Goal: Transaction & Acquisition: Book appointment/travel/reservation

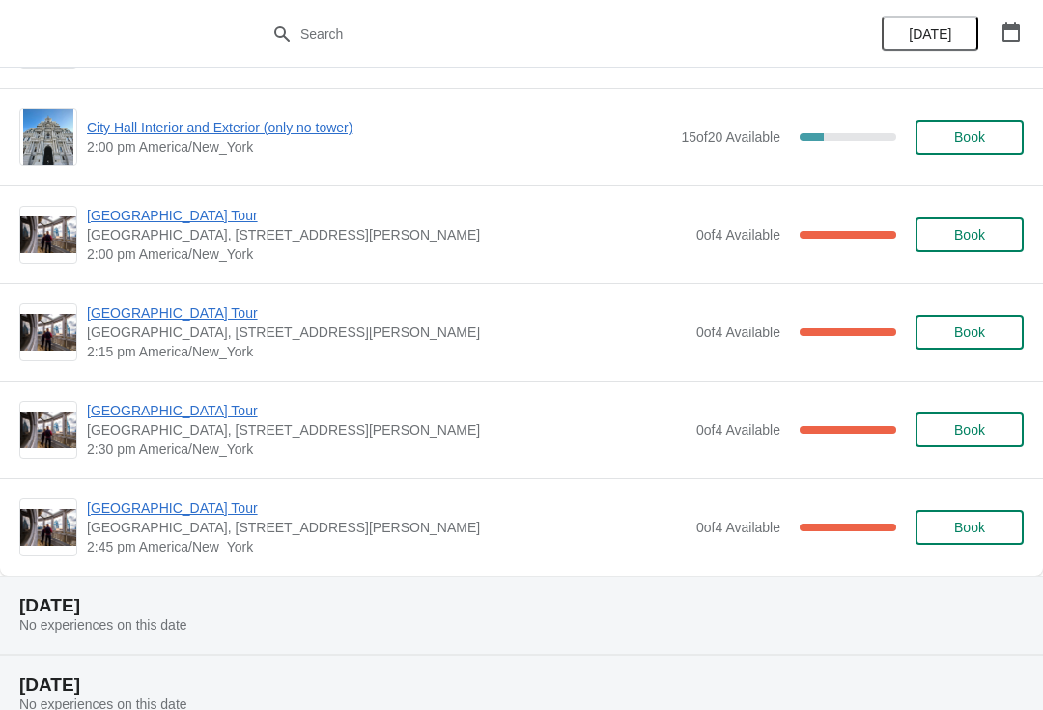
scroll to position [1423, 0]
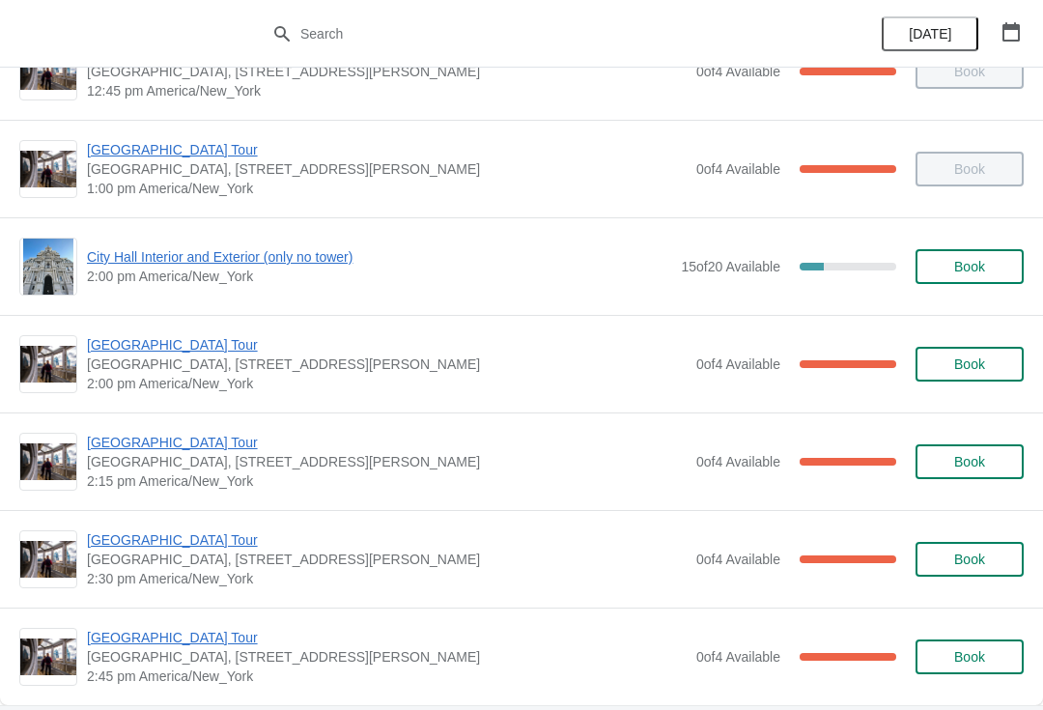
click at [141, 288] on div "City Hall Interior and Exterior (only no tower) 2:00 pm America/New_York 15 of …" at bounding box center [521, 267] width 1004 height 58
click at [130, 264] on span "City Hall Interior and Exterior (only no tower)" at bounding box center [379, 256] width 584 height 19
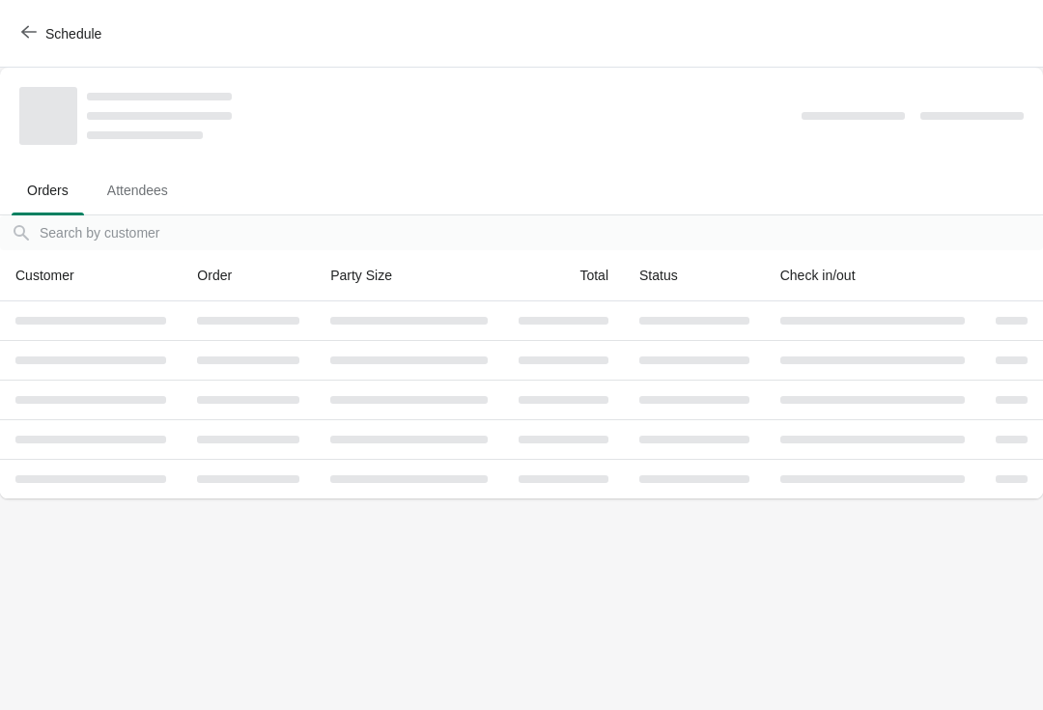
scroll to position [0, 0]
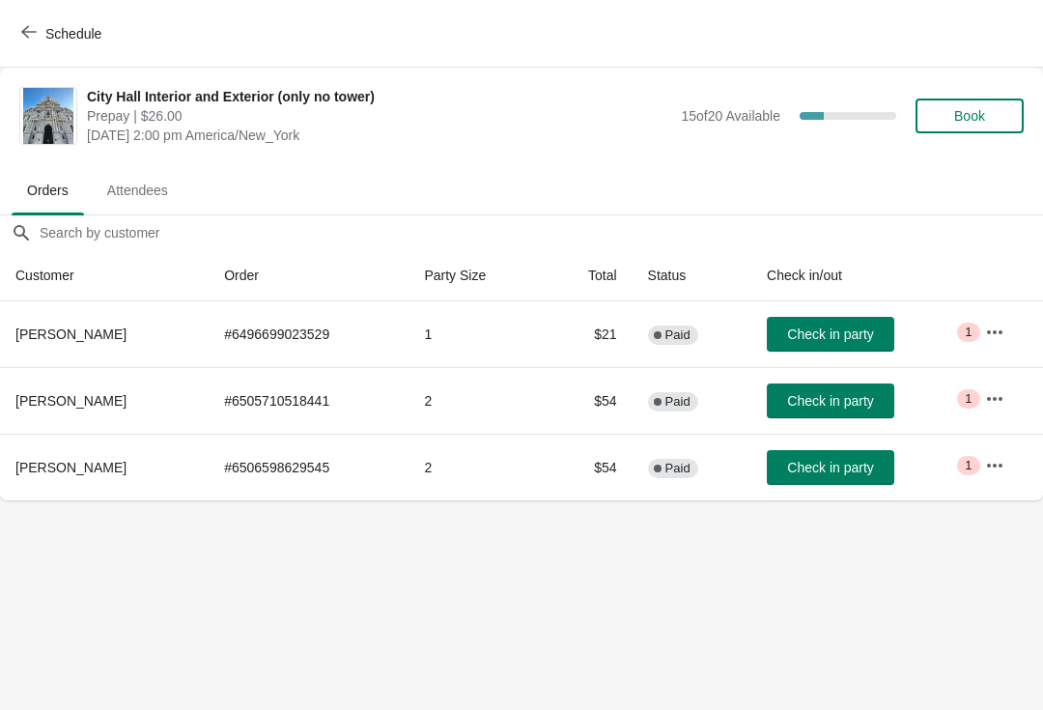
click at [796, 482] on button "Check in party" at bounding box center [830, 467] width 127 height 35
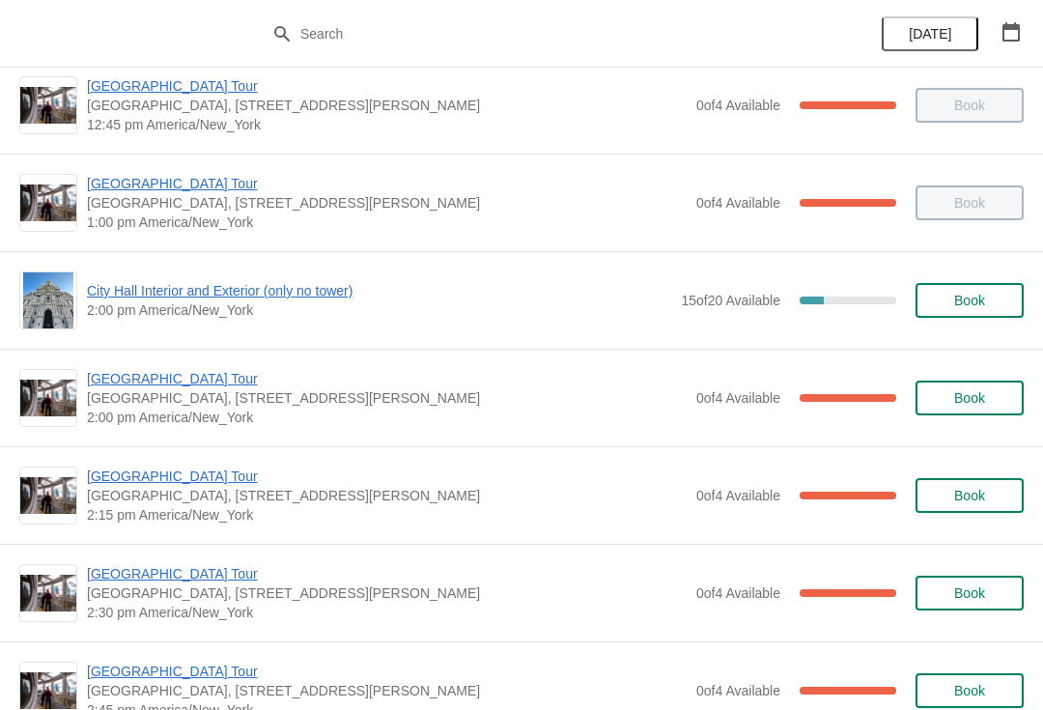
scroll to position [1405, 0]
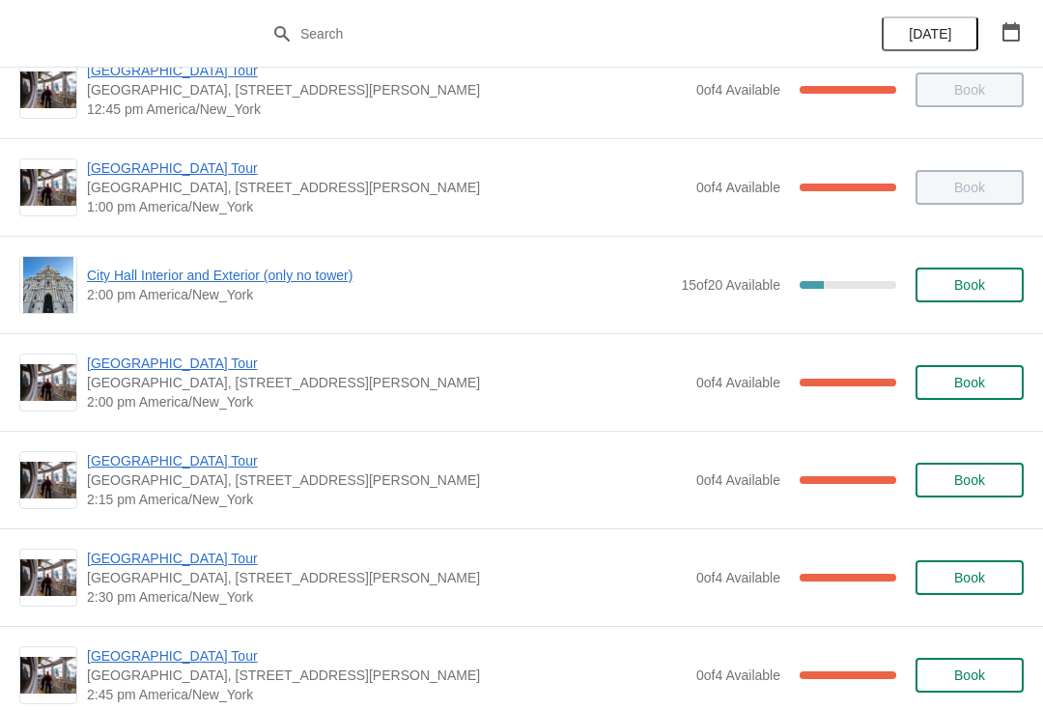
click at [122, 360] on span "[GEOGRAPHIC_DATA] Tour" at bounding box center [387, 362] width 600 height 19
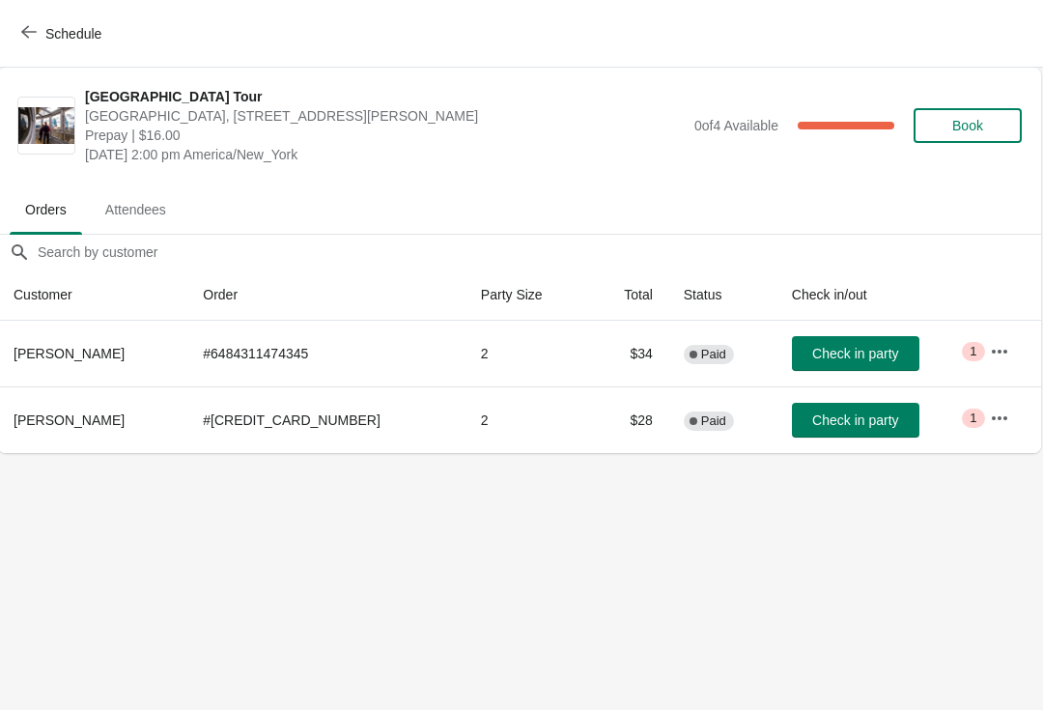
scroll to position [0, 1]
click at [865, 433] on button "Check in party" at bounding box center [856, 420] width 127 height 35
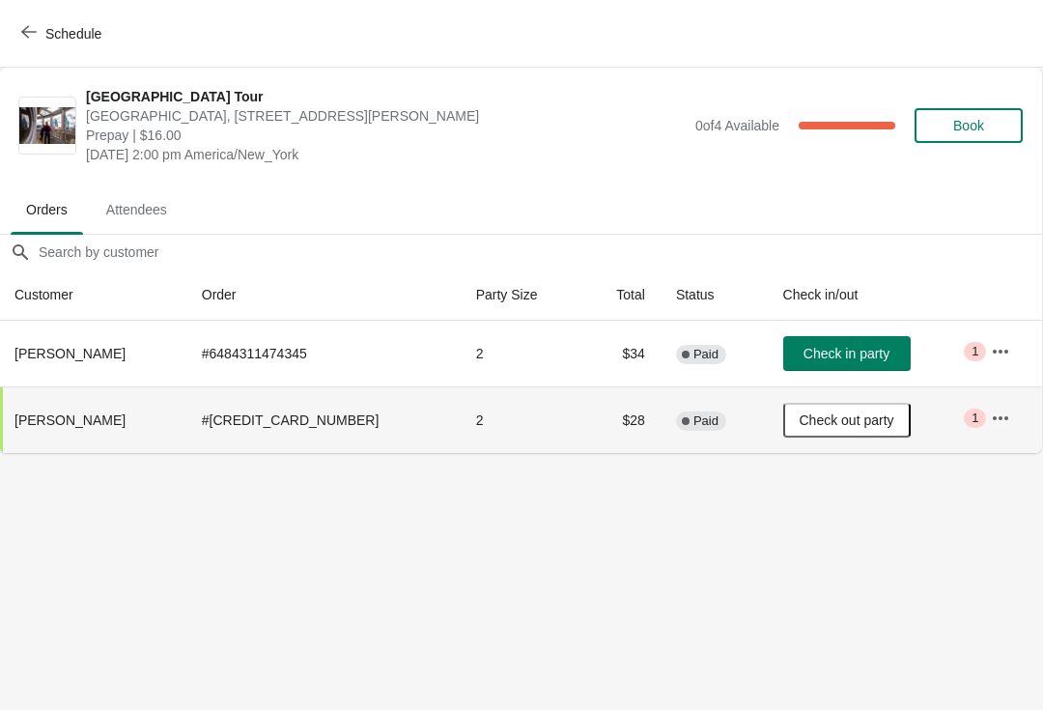
click at [11, 38] on button "Schedule" at bounding box center [63, 33] width 107 height 35
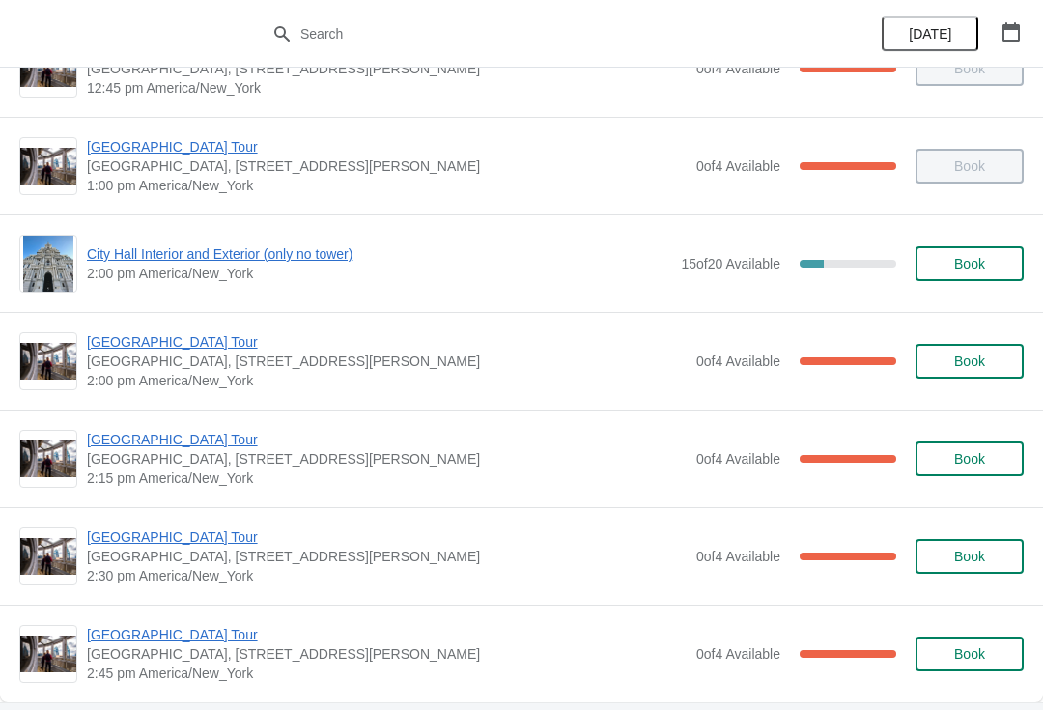
scroll to position [1430, 0]
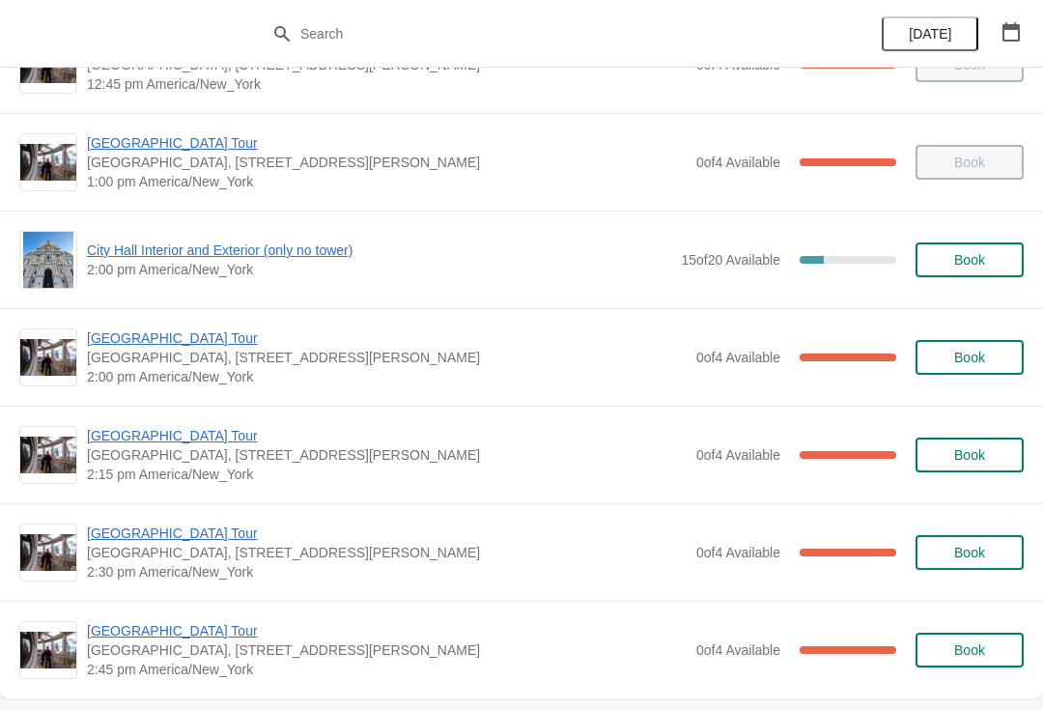
click at [242, 276] on span "2:00 pm America/New_York" at bounding box center [379, 269] width 584 height 19
click at [301, 254] on span "City Hall Interior and Exterior (only no tower)" at bounding box center [379, 249] width 584 height 19
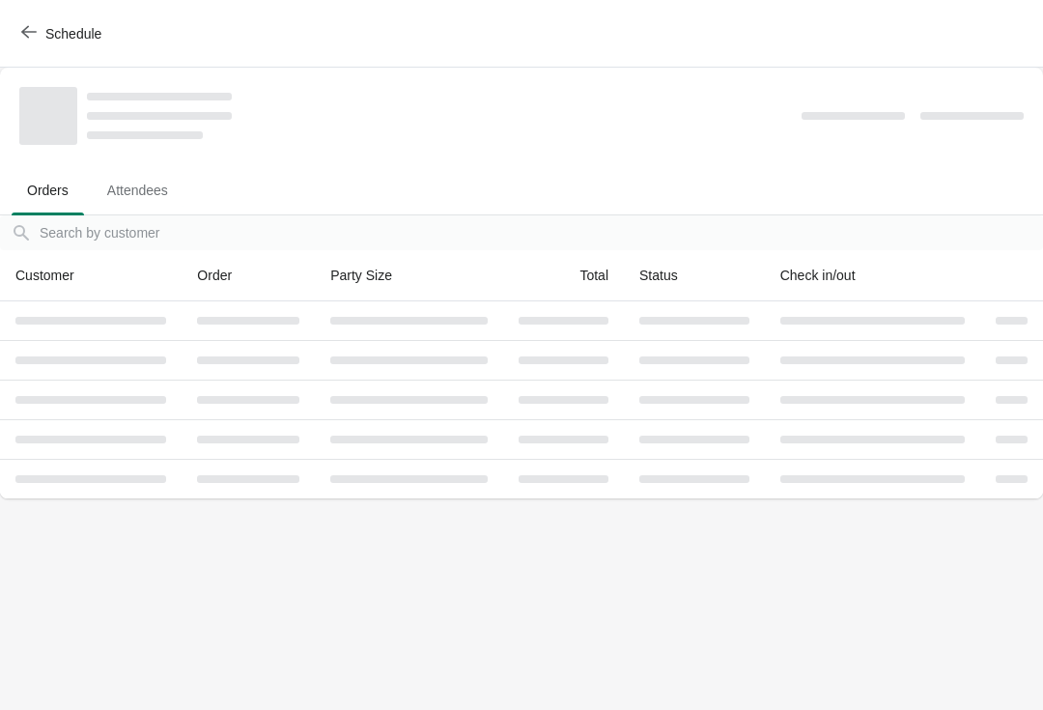
scroll to position [0, 0]
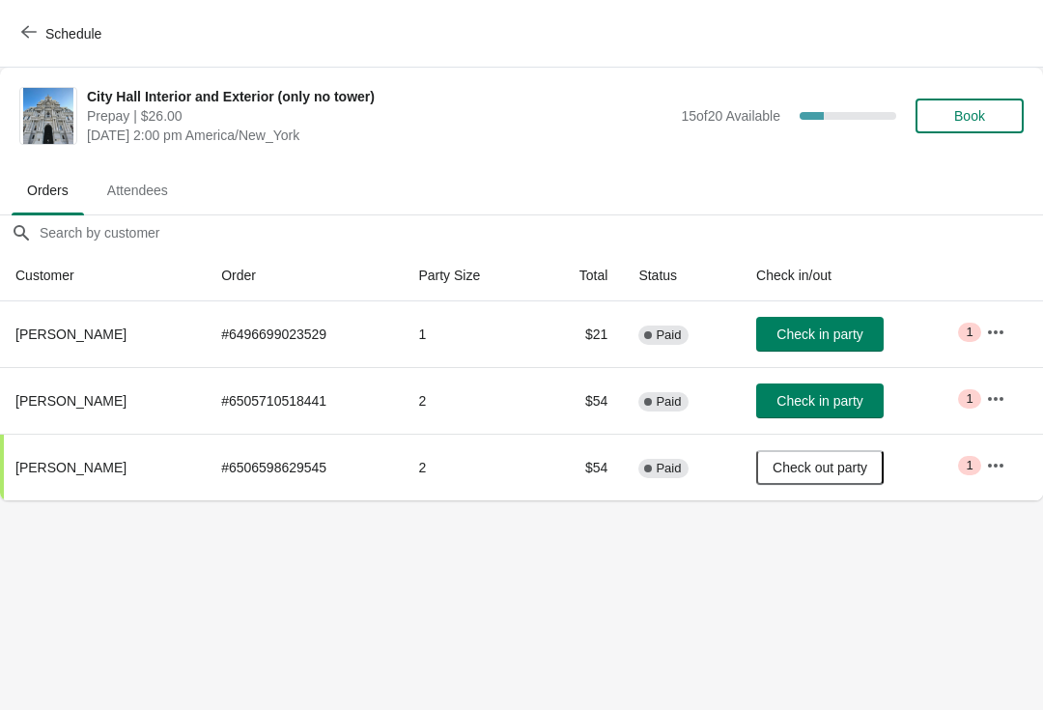
click at [862, 406] on span "Check in party" at bounding box center [819, 400] width 86 height 15
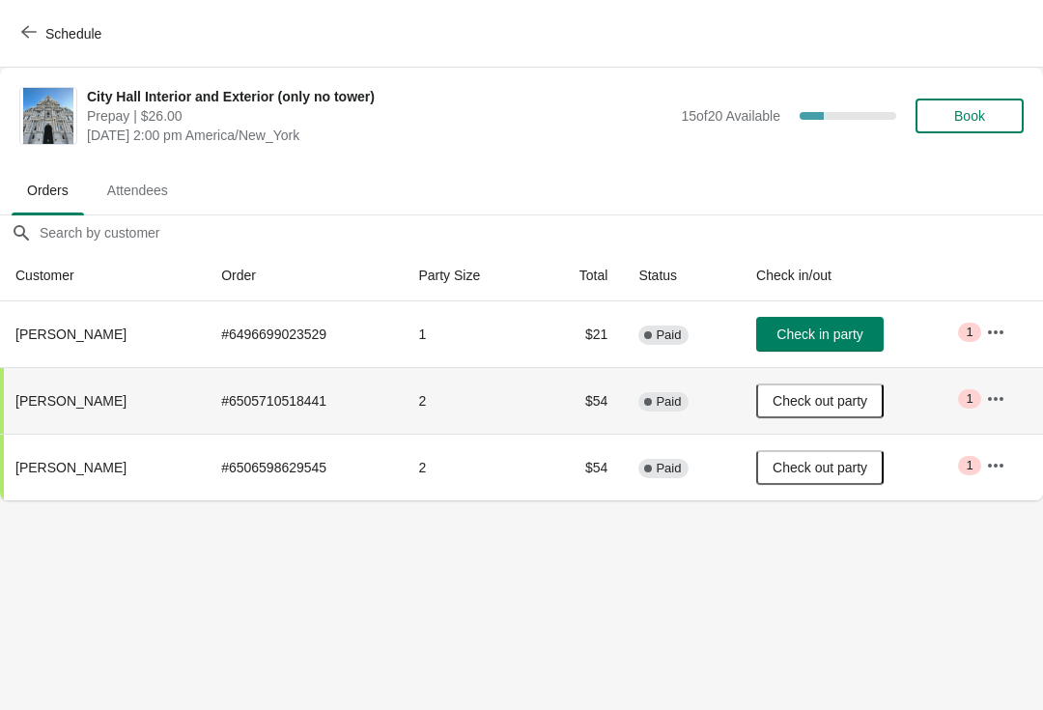
click at [957, 106] on button "Book" at bounding box center [969, 115] width 108 height 35
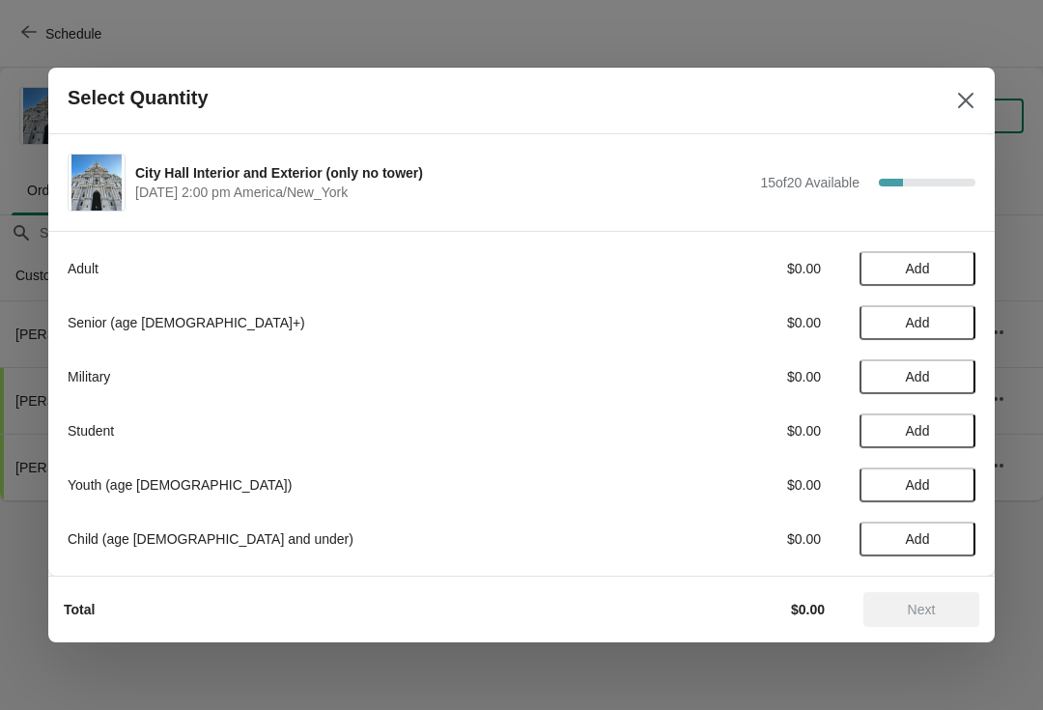
click at [917, 262] on span "Add" at bounding box center [918, 268] width 24 height 15
click at [959, 273] on icon at bounding box center [950, 269] width 20 height 20
click at [918, 600] on button "Next" at bounding box center [921, 609] width 116 height 35
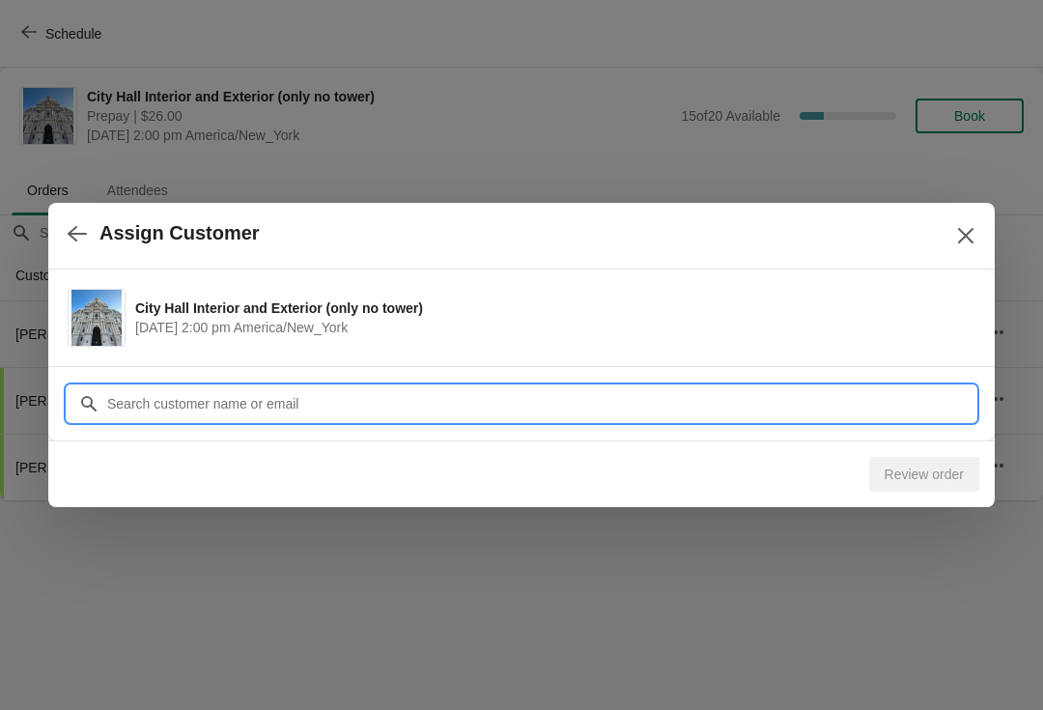
click at [530, 390] on input "Customer" at bounding box center [540, 403] width 869 height 35
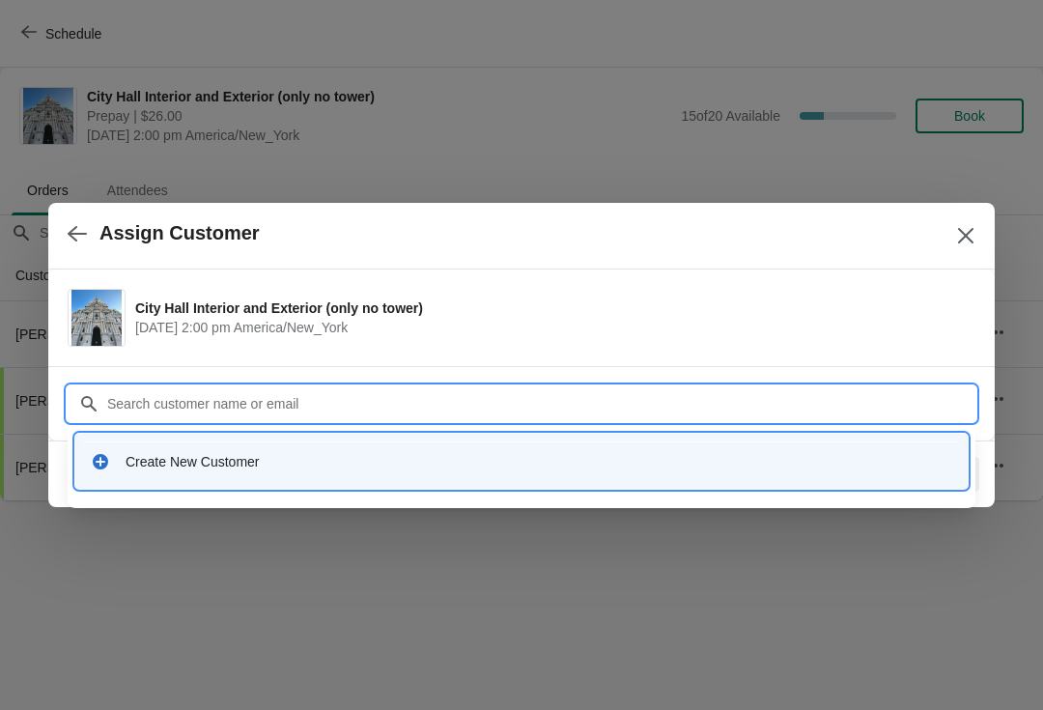
click at [104, 451] on div "Create New Customer" at bounding box center [521, 461] width 877 height 40
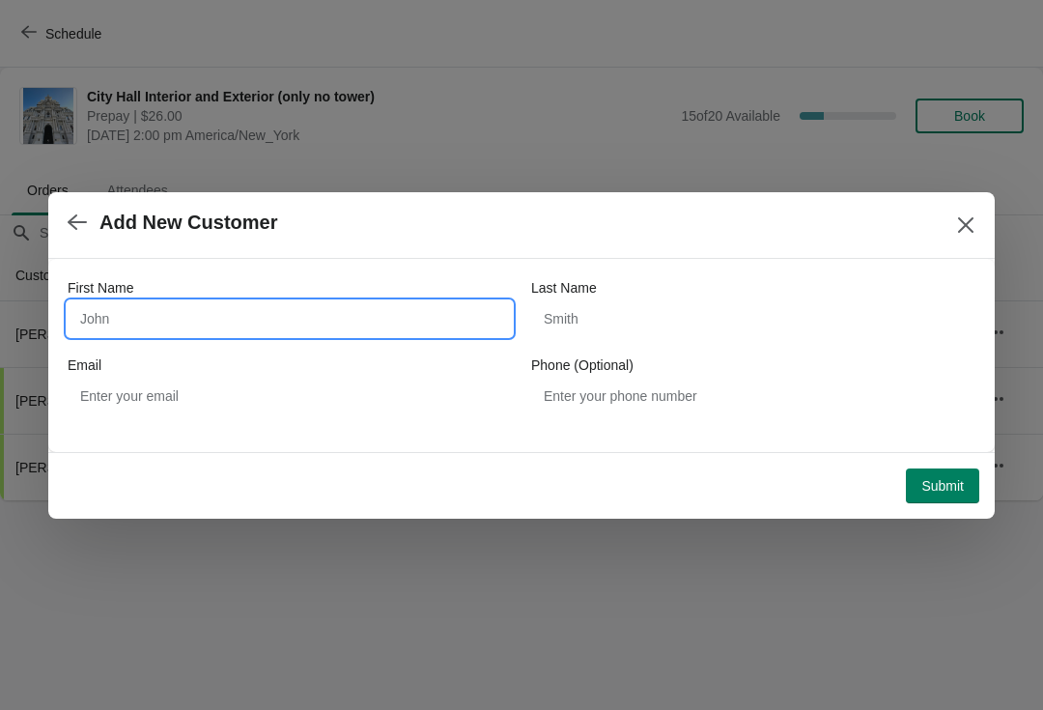
click at [98, 312] on input "First Name" at bounding box center [290, 318] width 444 height 35
type input "Joseph"
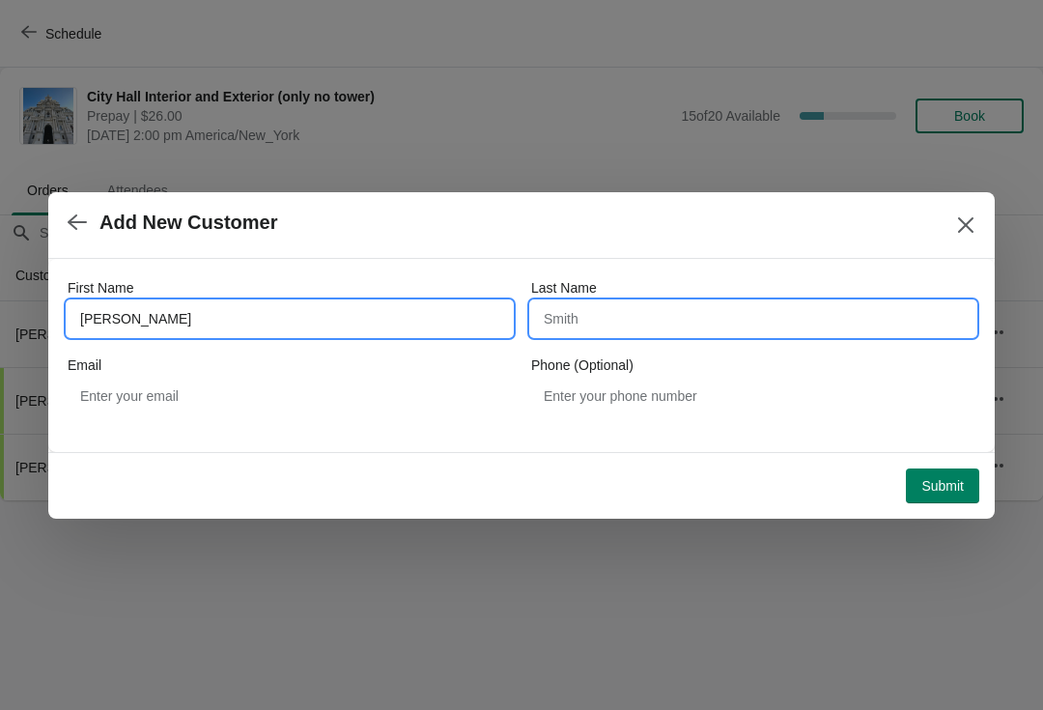
click at [566, 333] on input "Last Name" at bounding box center [753, 318] width 444 height 35
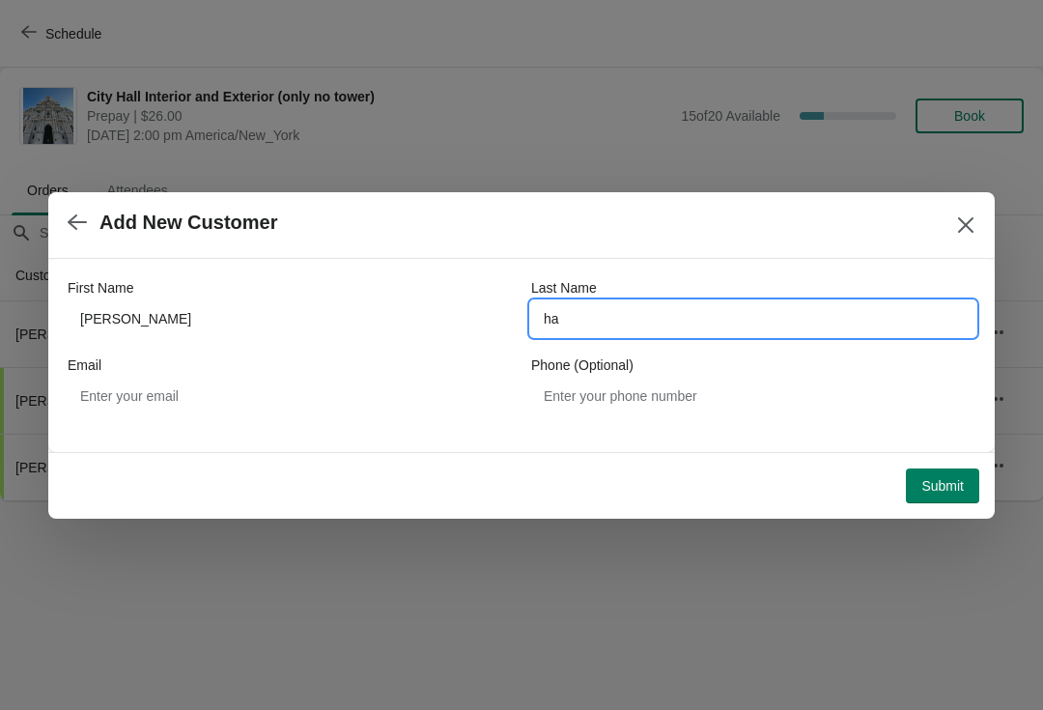
type input "han"
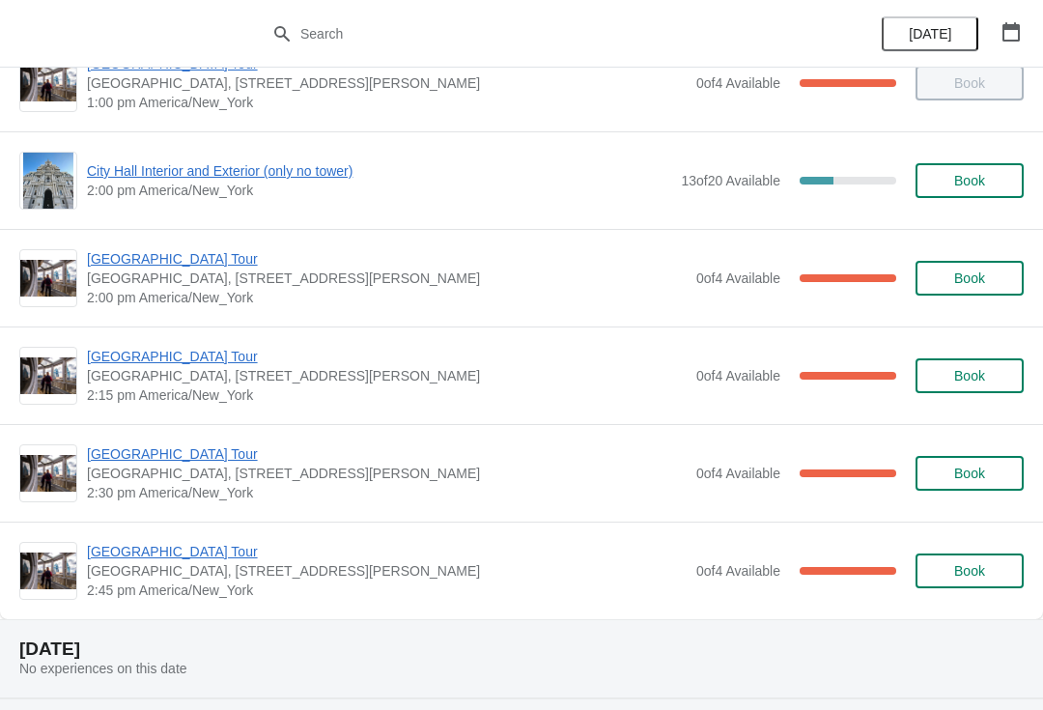
scroll to position [1507, 0]
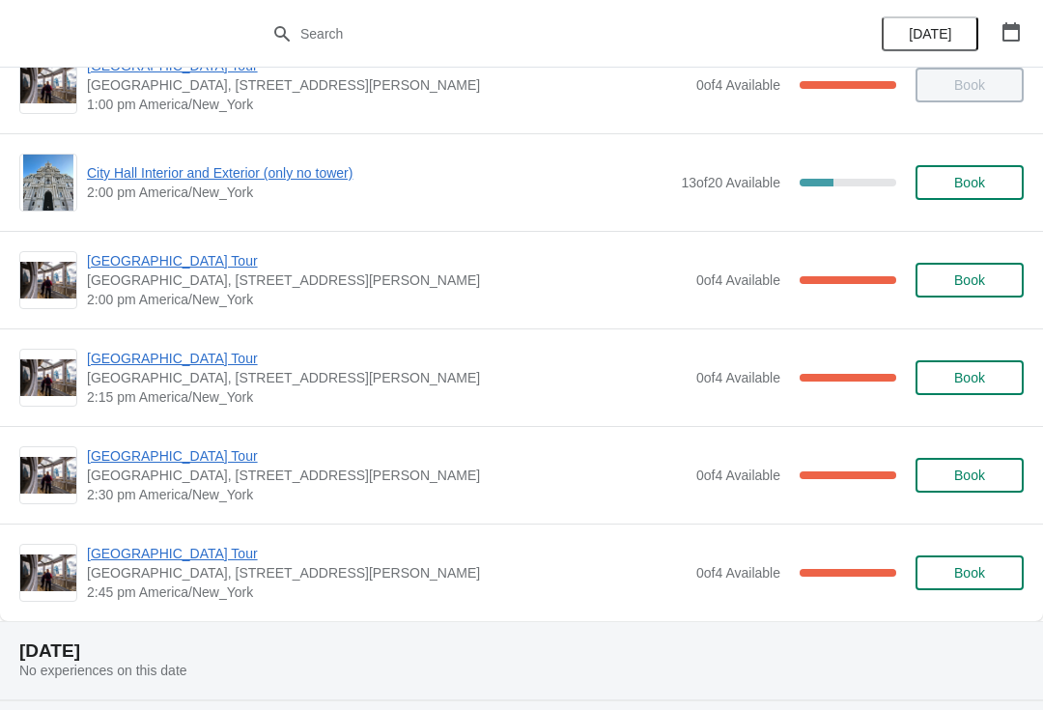
click at [291, 181] on span "City Hall Interior and Exterior (only no tower)" at bounding box center [379, 172] width 584 height 19
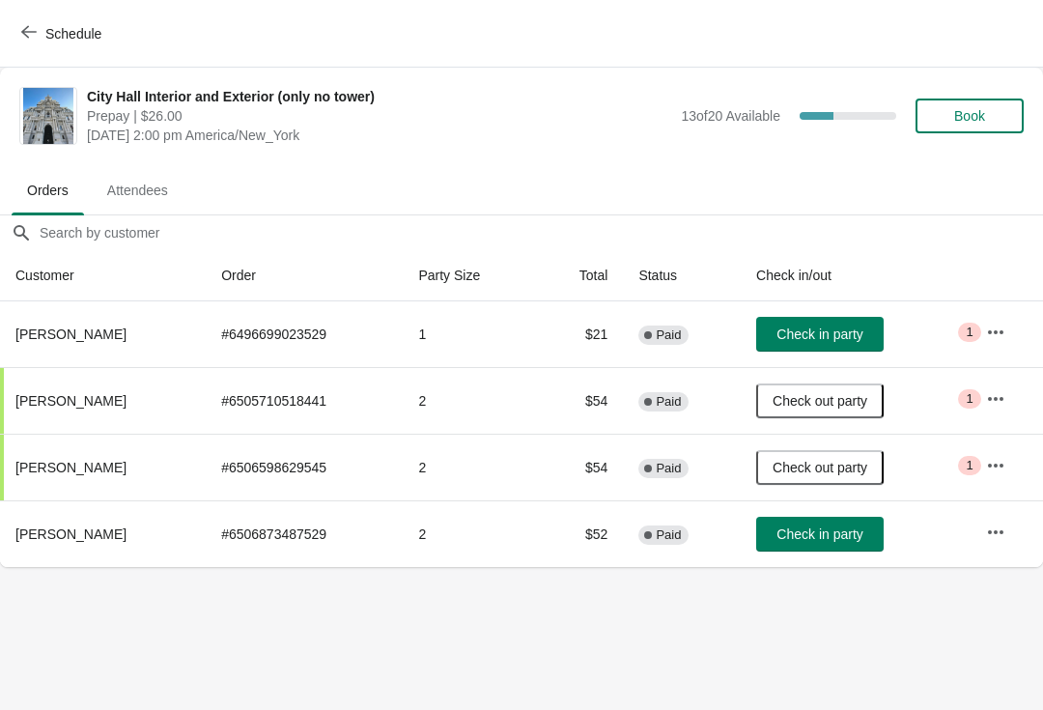
click at [832, 548] on button "Check in party" at bounding box center [819, 534] width 127 height 35
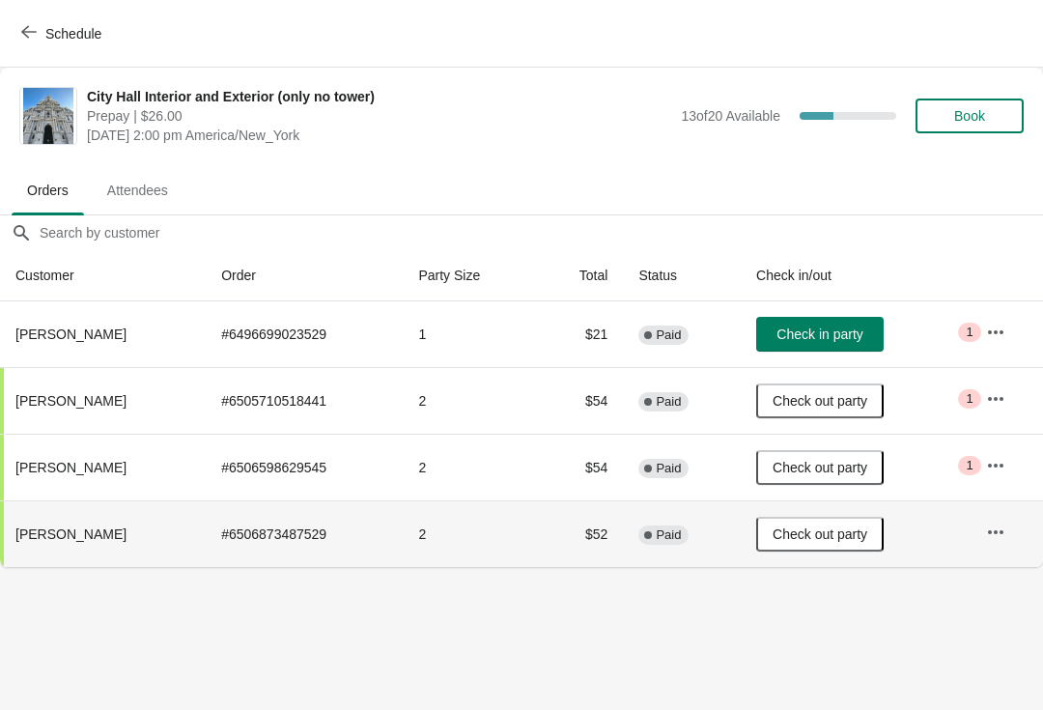
click at [74, 47] on button "Schedule" at bounding box center [63, 33] width 107 height 35
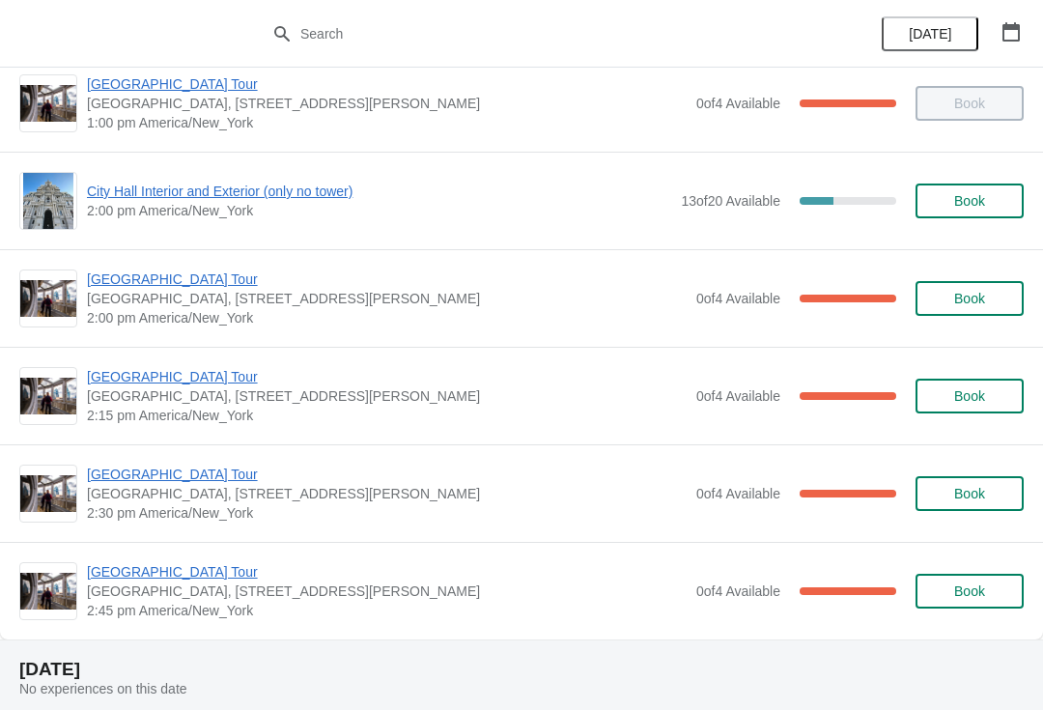
scroll to position [1453, 0]
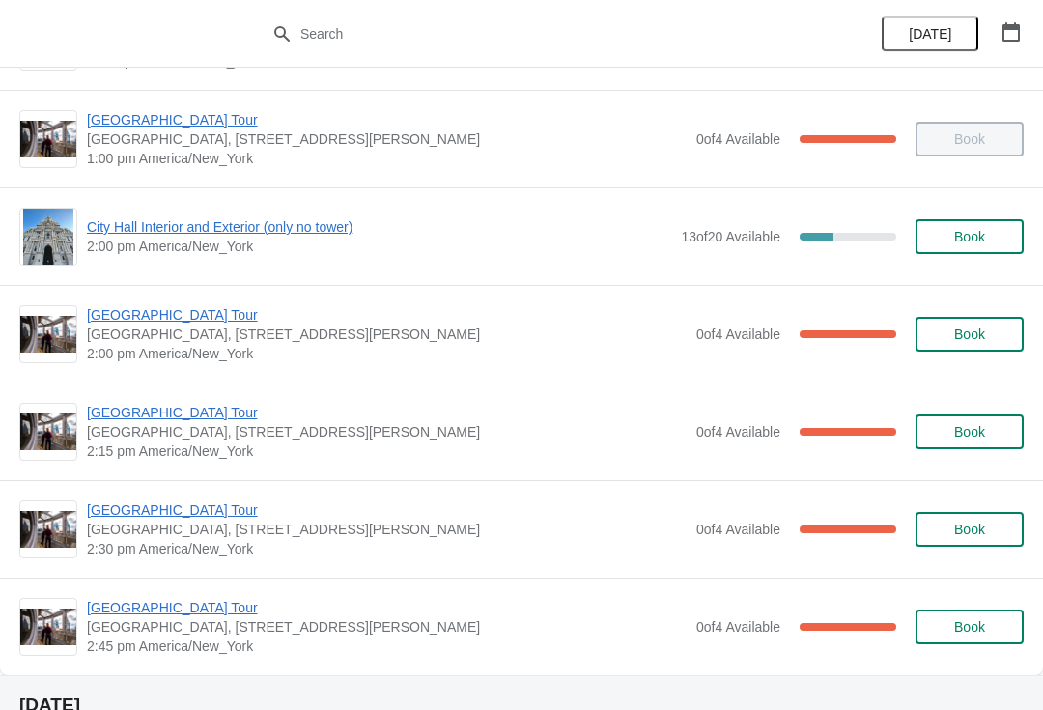
click at [204, 315] on span "[GEOGRAPHIC_DATA] Tour" at bounding box center [387, 314] width 600 height 19
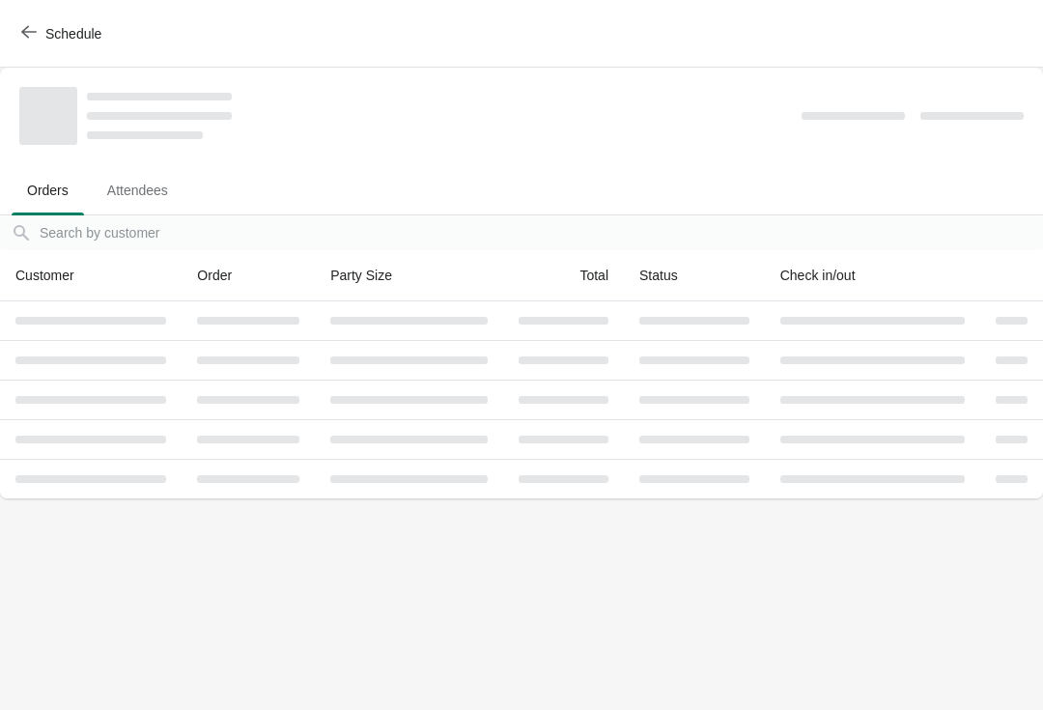
scroll to position [0, 0]
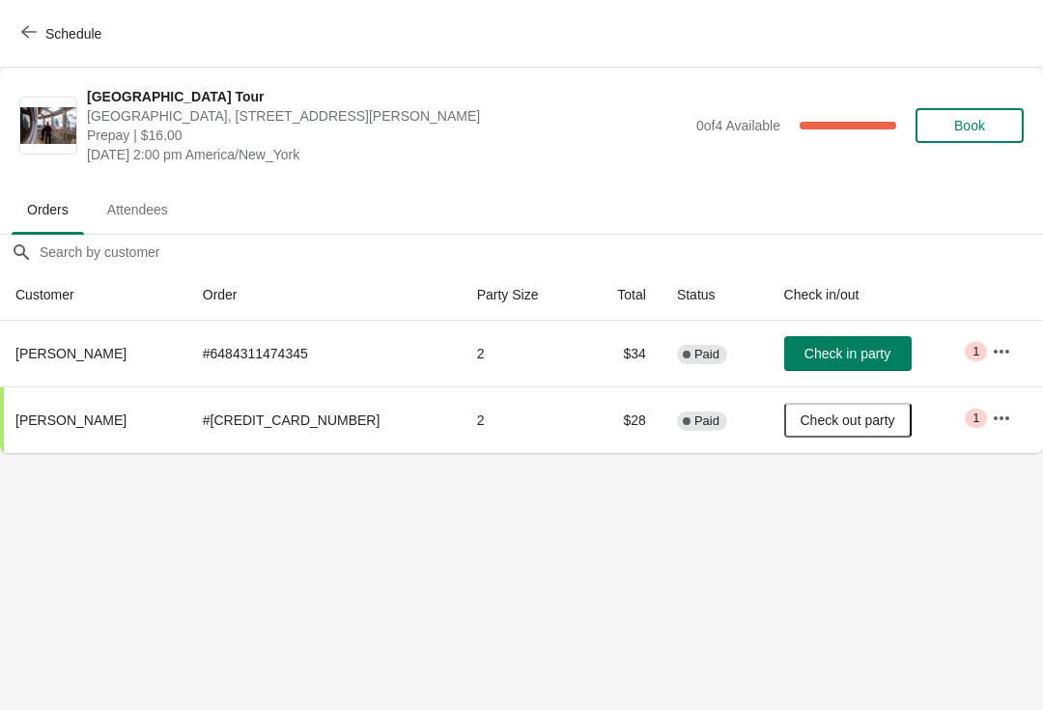
click at [841, 347] on span "Check in party" at bounding box center [847, 353] width 86 height 15
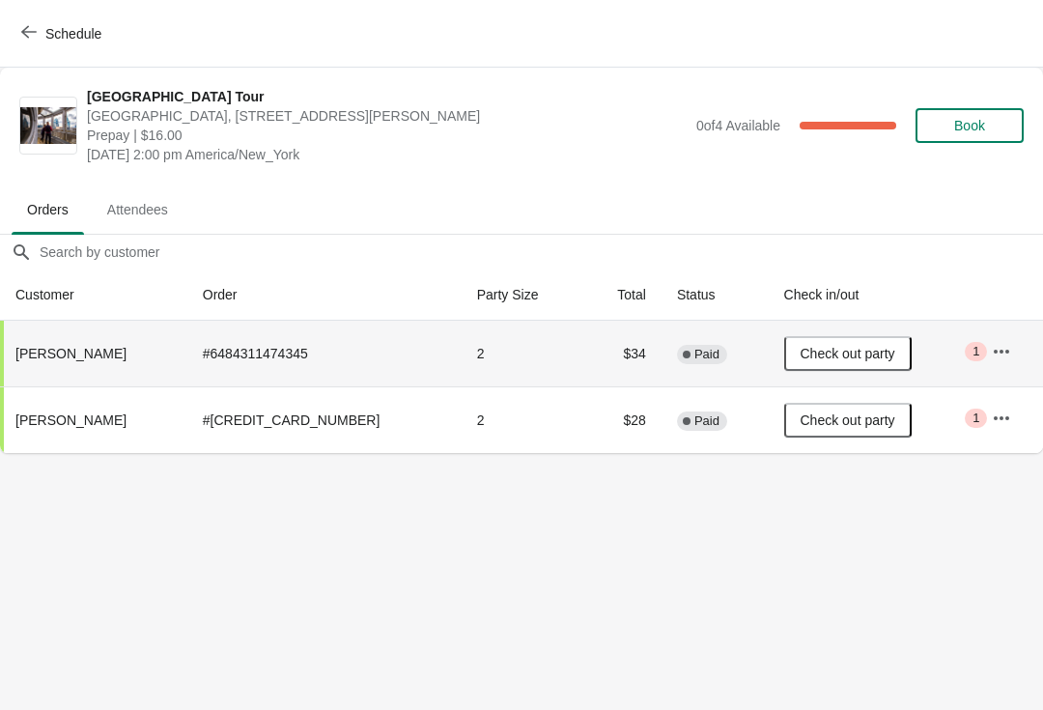
click at [30, 32] on icon "button" at bounding box center [28, 32] width 15 height 13
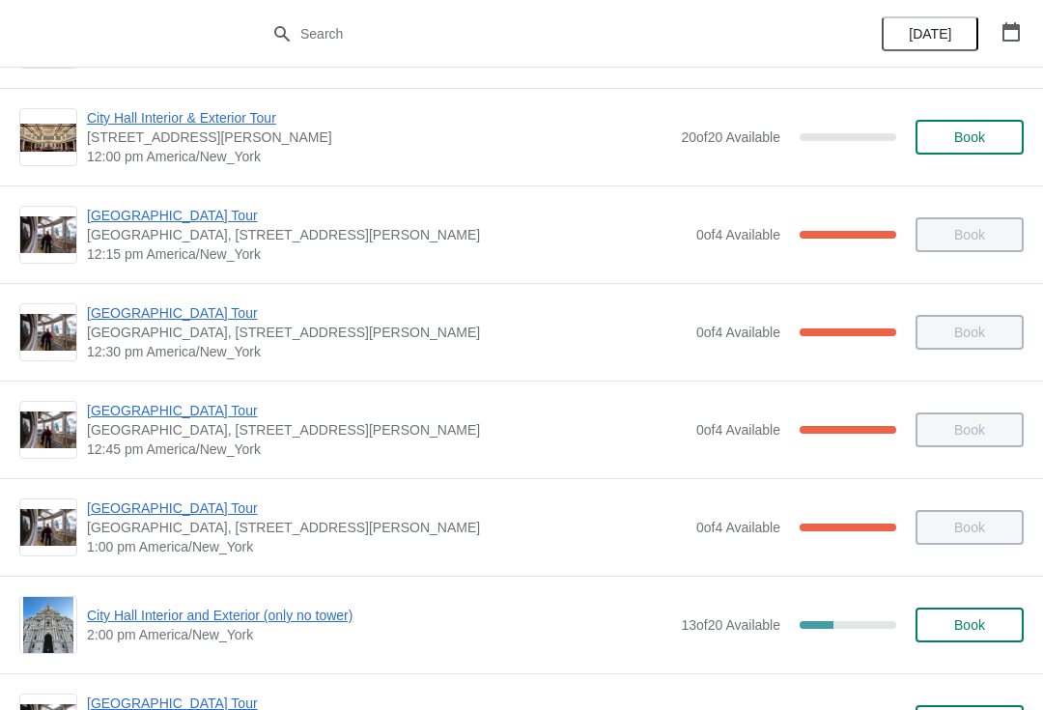
scroll to position [1519, 0]
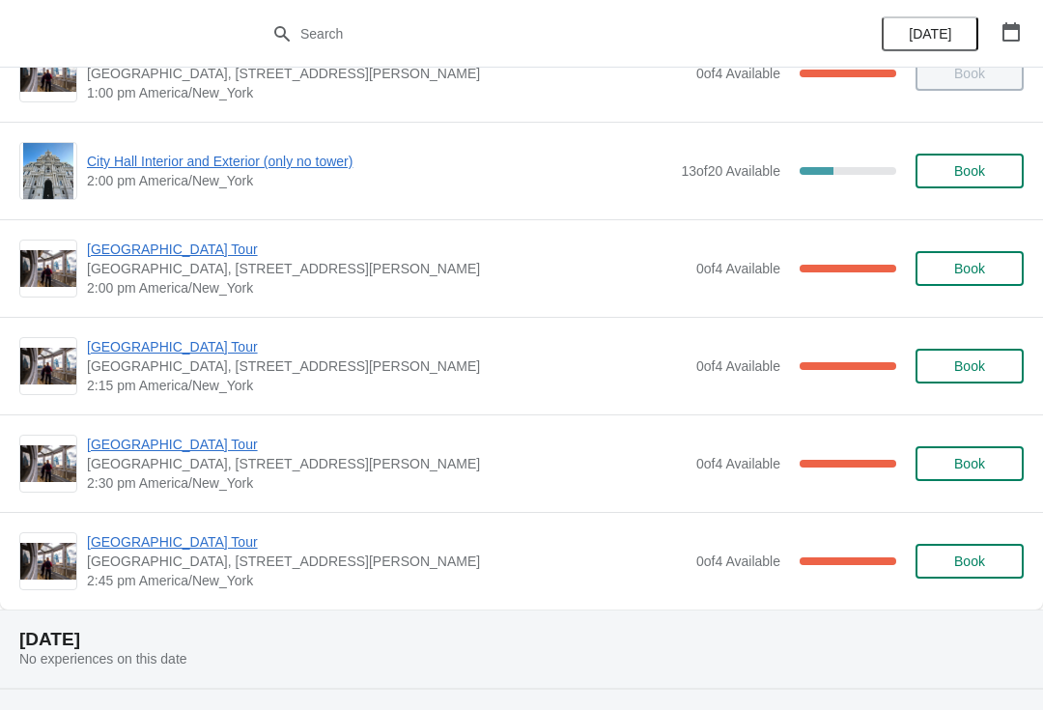
click at [101, 354] on span "[GEOGRAPHIC_DATA] Tour" at bounding box center [387, 346] width 600 height 19
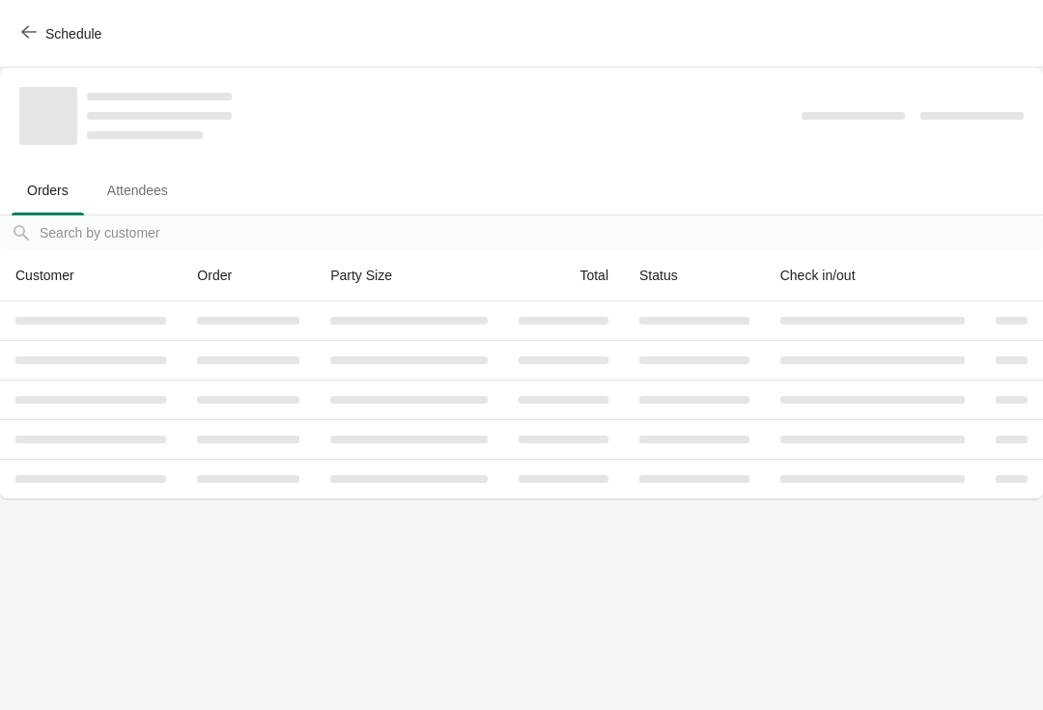
scroll to position [0, 0]
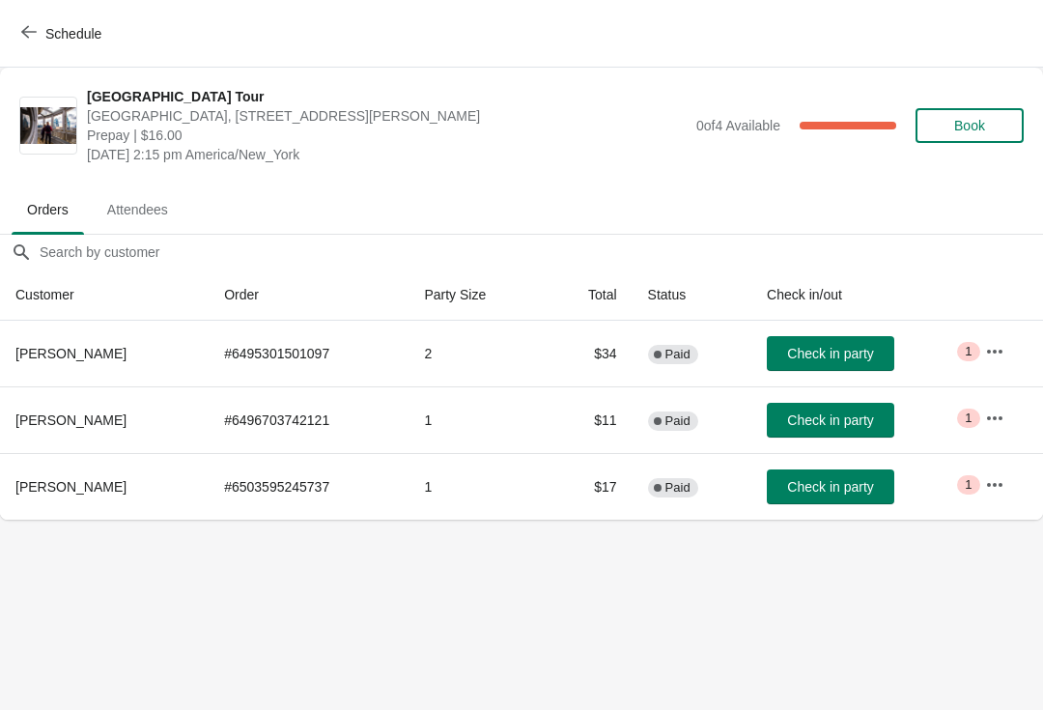
click at [14, 17] on button "Schedule" at bounding box center [63, 33] width 107 height 35
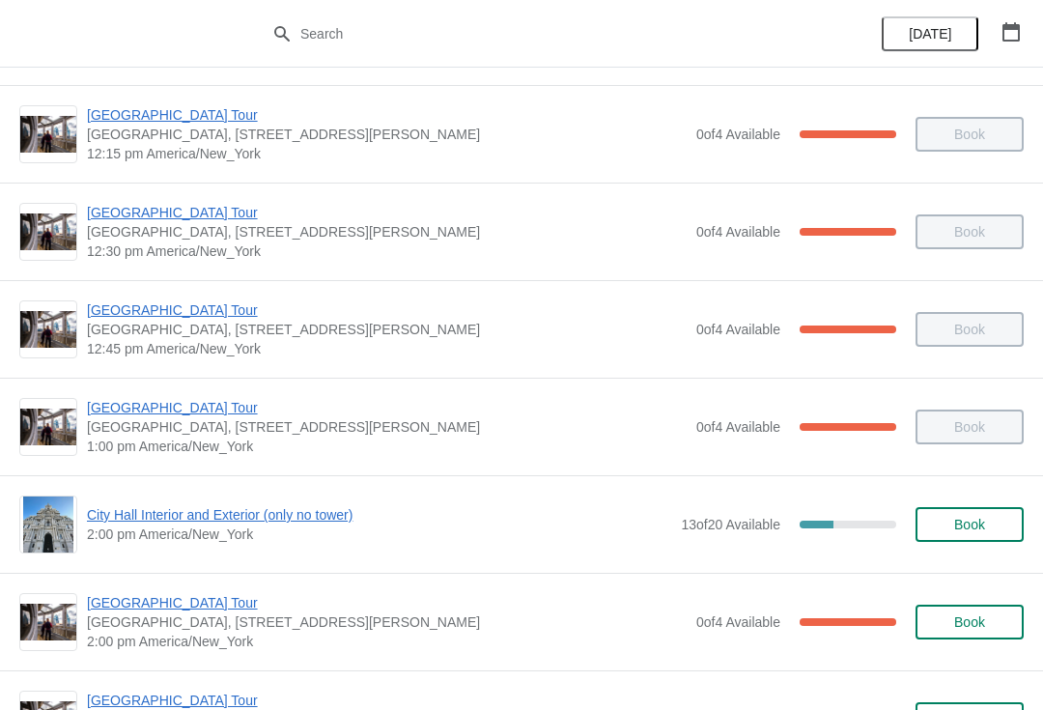
scroll to position [1339, 0]
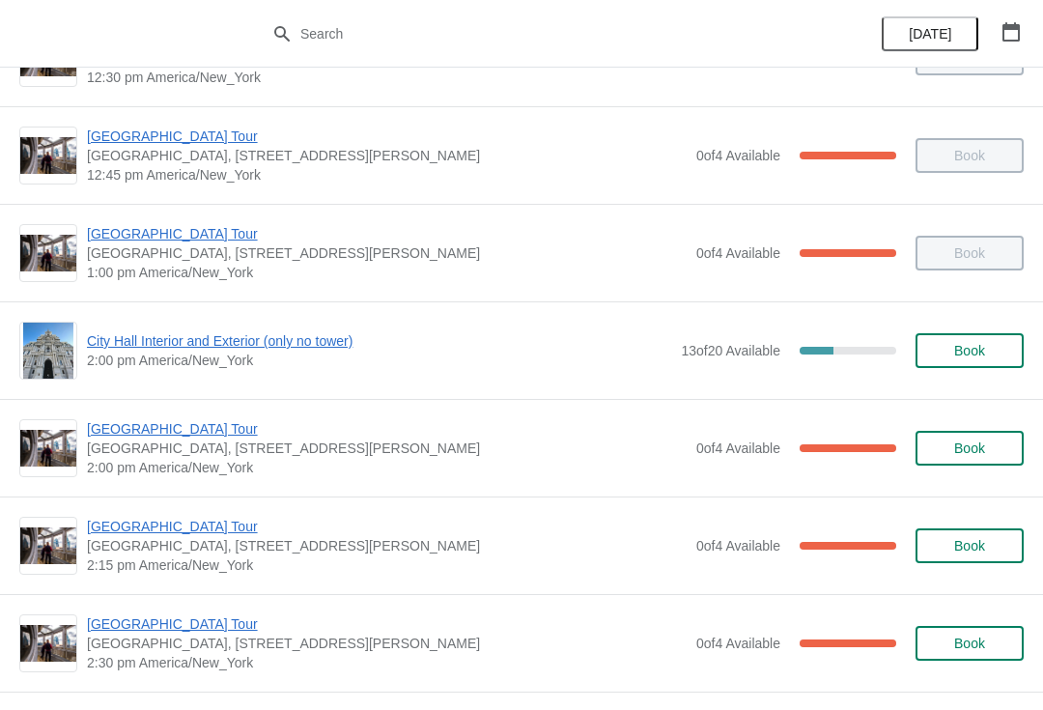
click at [103, 348] on span "City Hall Interior and Exterior (only no tower)" at bounding box center [379, 340] width 584 height 19
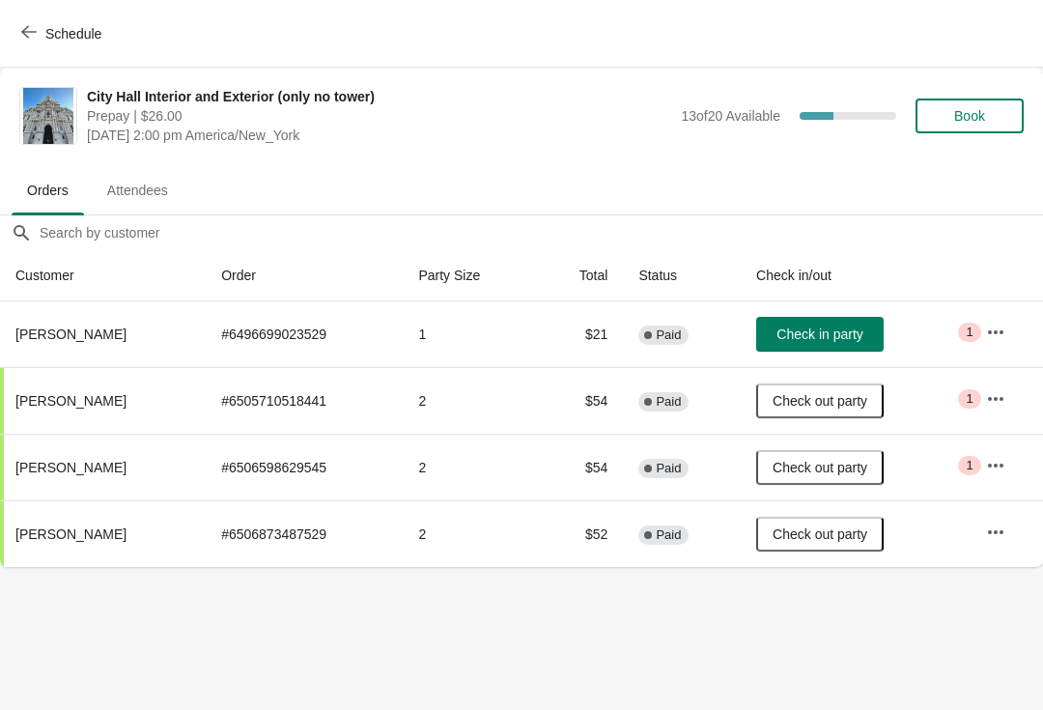
scroll to position [0, 0]
click at [7, 52] on div "Schedule" at bounding box center [521, 34] width 1043 height 68
click at [34, 31] on icon "button" at bounding box center [28, 31] width 15 height 15
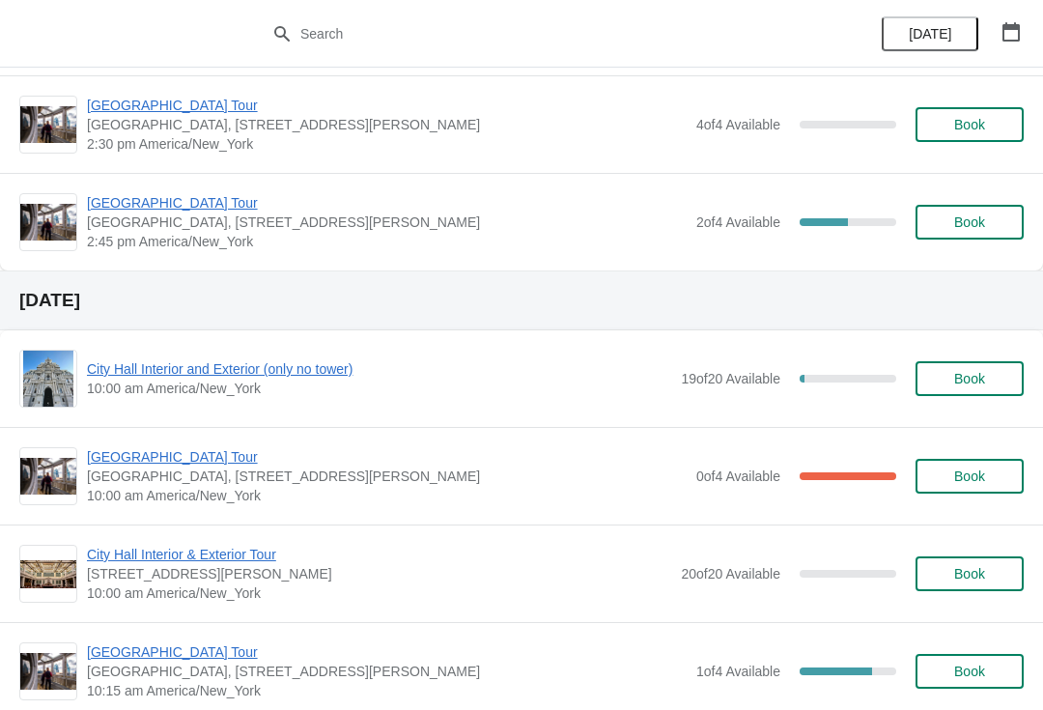
scroll to position [5841, 0]
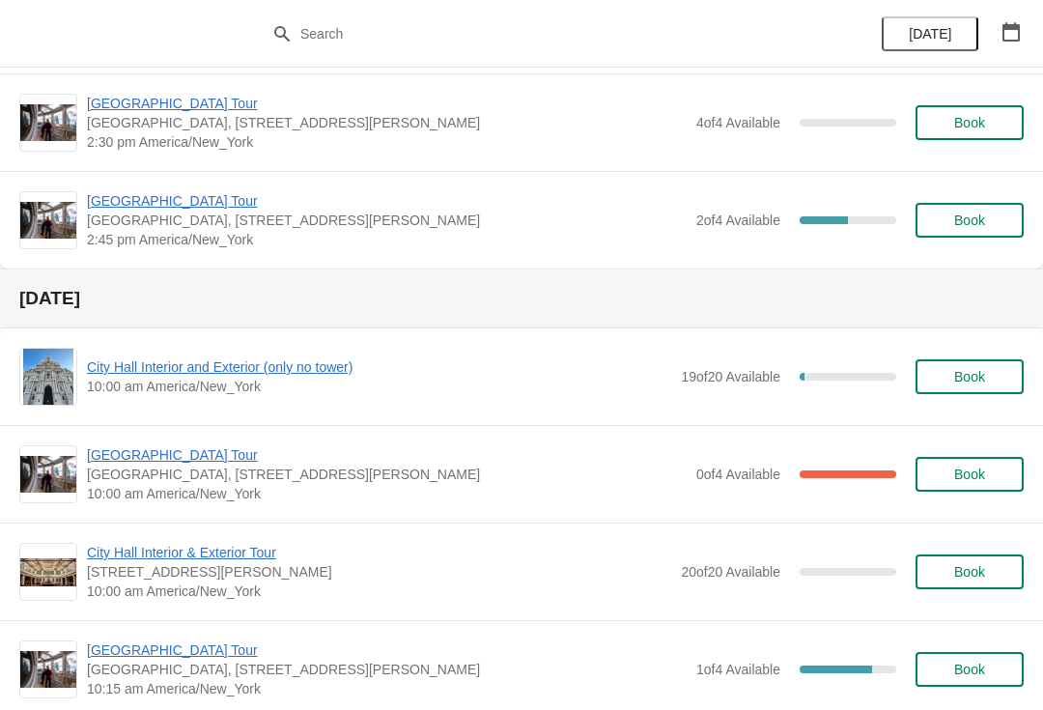
click at [159, 449] on span "[GEOGRAPHIC_DATA] Tour" at bounding box center [387, 454] width 600 height 19
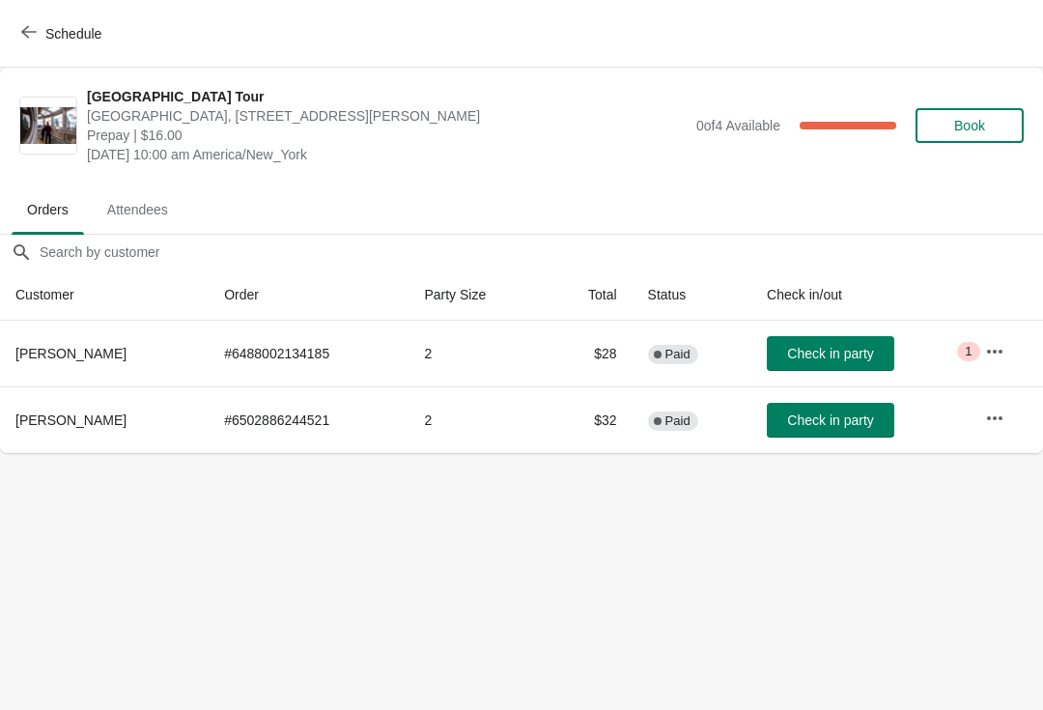
click at [15, 36] on button "Schedule" at bounding box center [63, 33] width 107 height 35
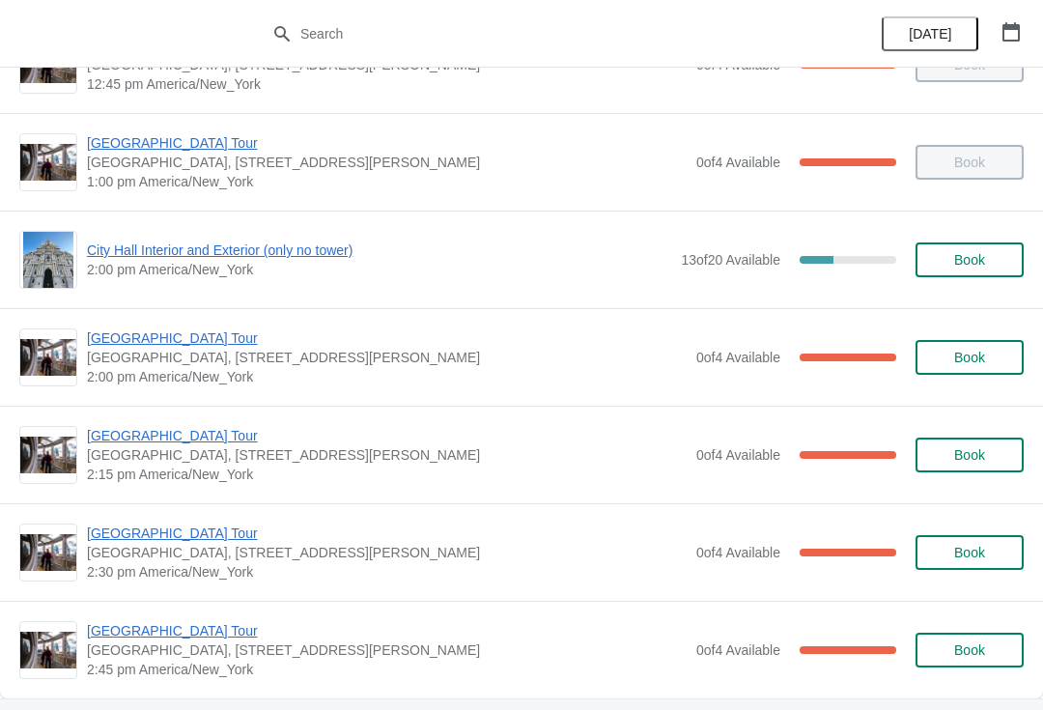
scroll to position [1431, 0]
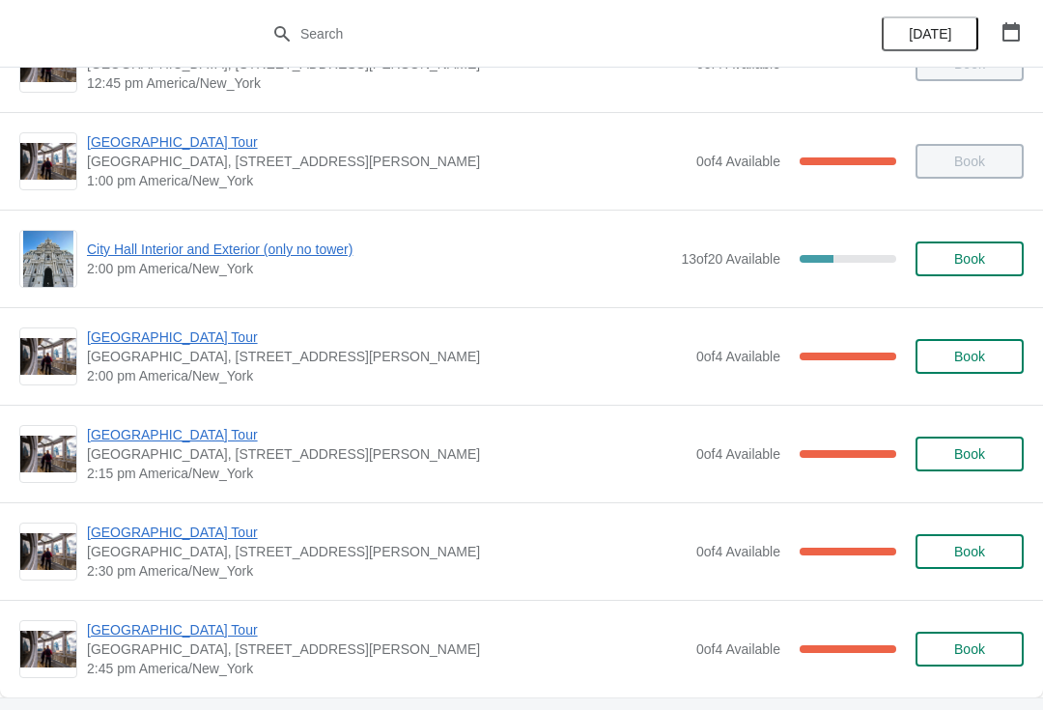
click at [106, 249] on span "City Hall Interior and Exterior (only no tower)" at bounding box center [379, 248] width 584 height 19
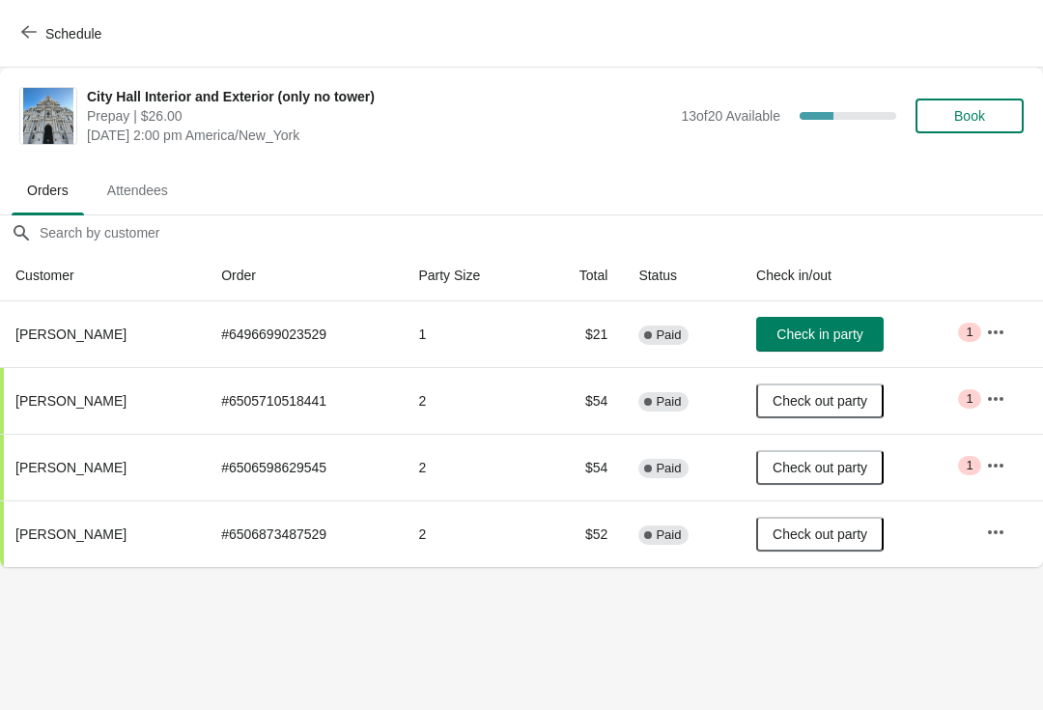
scroll to position [0, 0]
click at [970, 118] on span "Book" at bounding box center [969, 115] width 31 height 15
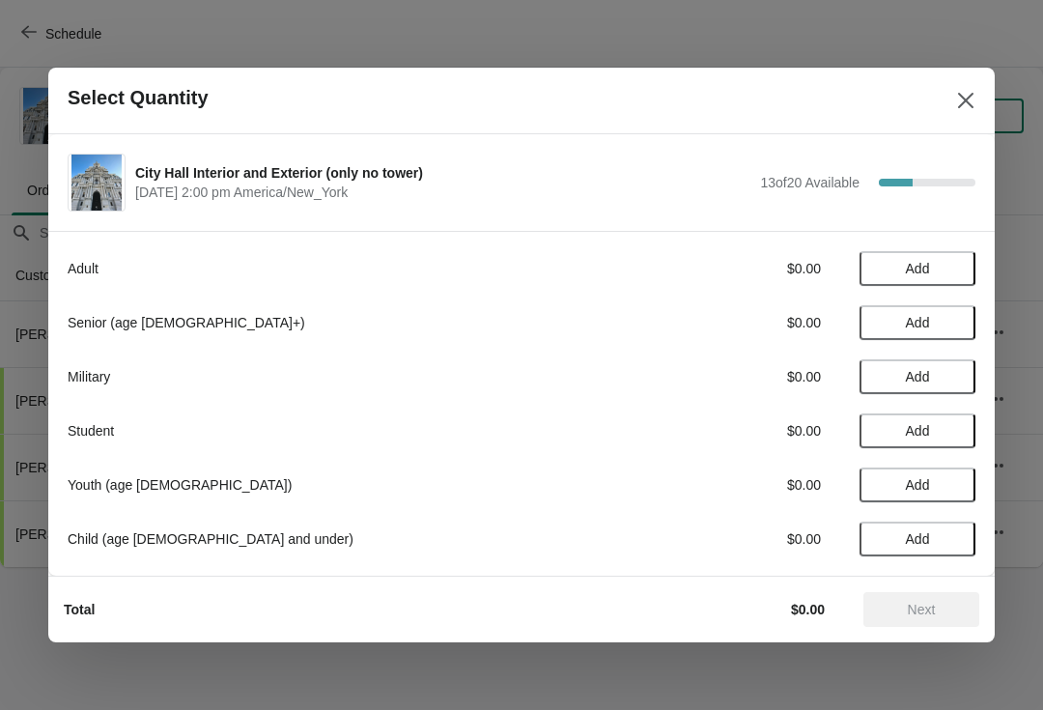
click at [959, 252] on button "Add" at bounding box center [917, 268] width 116 height 35
click at [944, 475] on button "Add" at bounding box center [917, 484] width 116 height 35
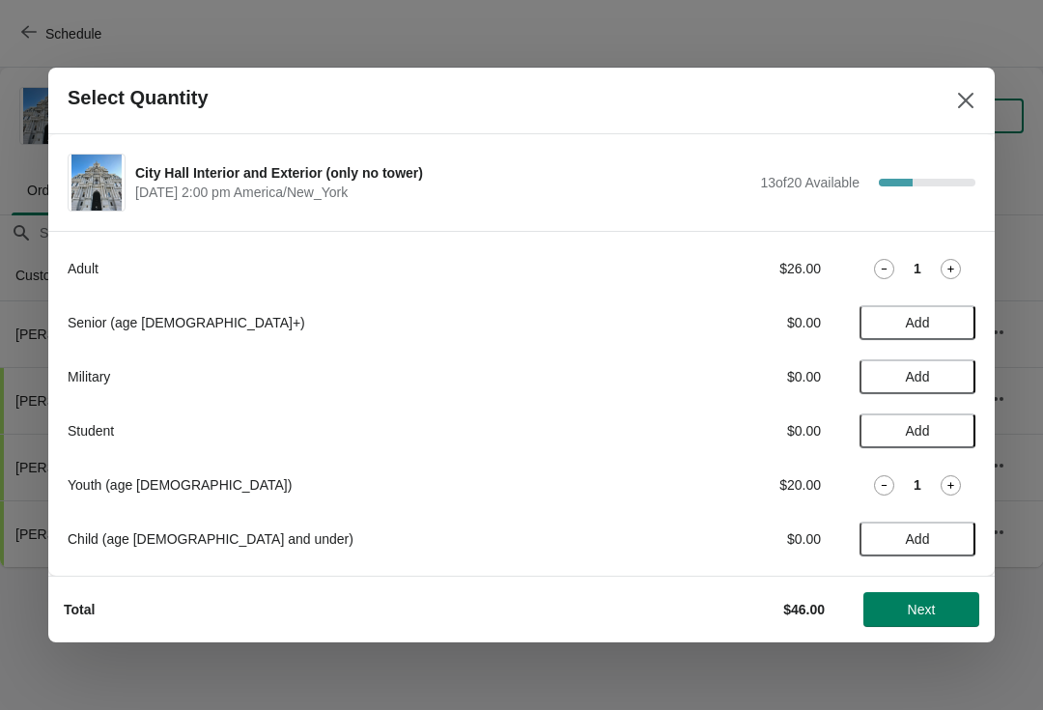
click at [933, 619] on button "Next" at bounding box center [921, 609] width 116 height 35
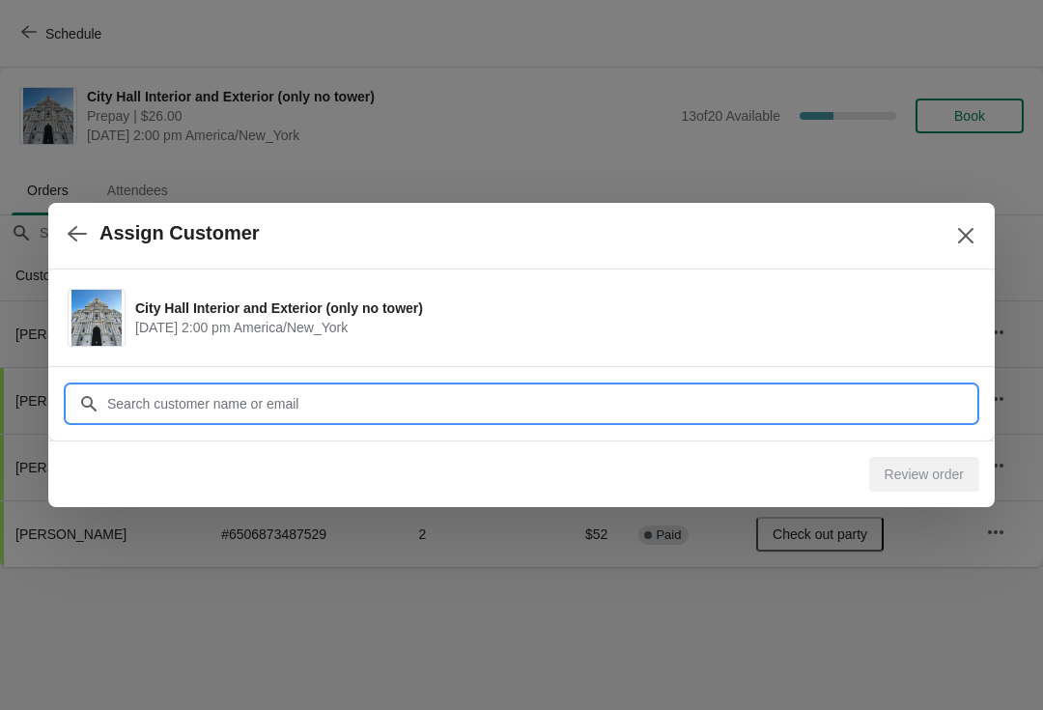
click at [162, 395] on input "Customer" at bounding box center [540, 403] width 869 height 35
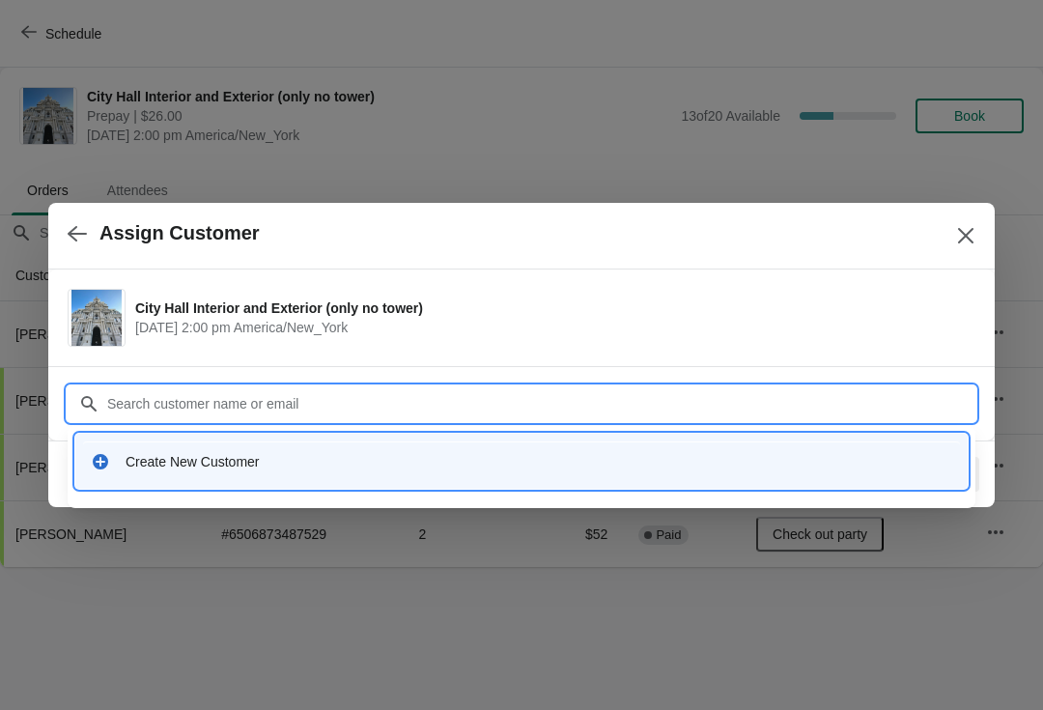
click at [98, 461] on icon at bounding box center [100, 461] width 19 height 19
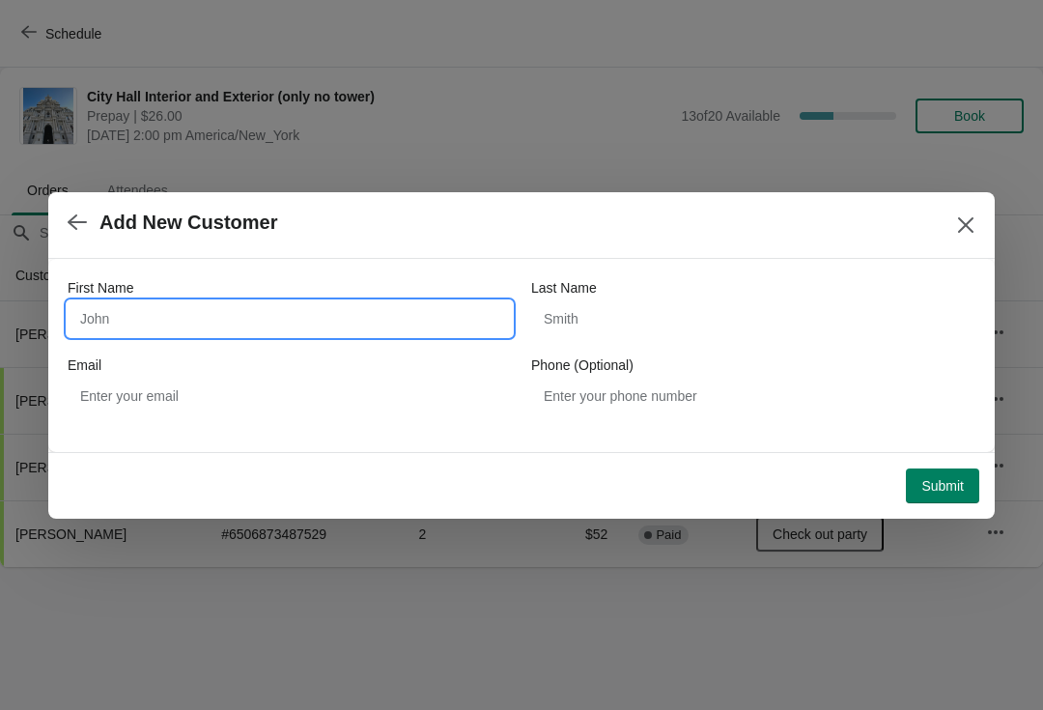
click at [126, 320] on input "First Name" at bounding box center [290, 318] width 444 height 35
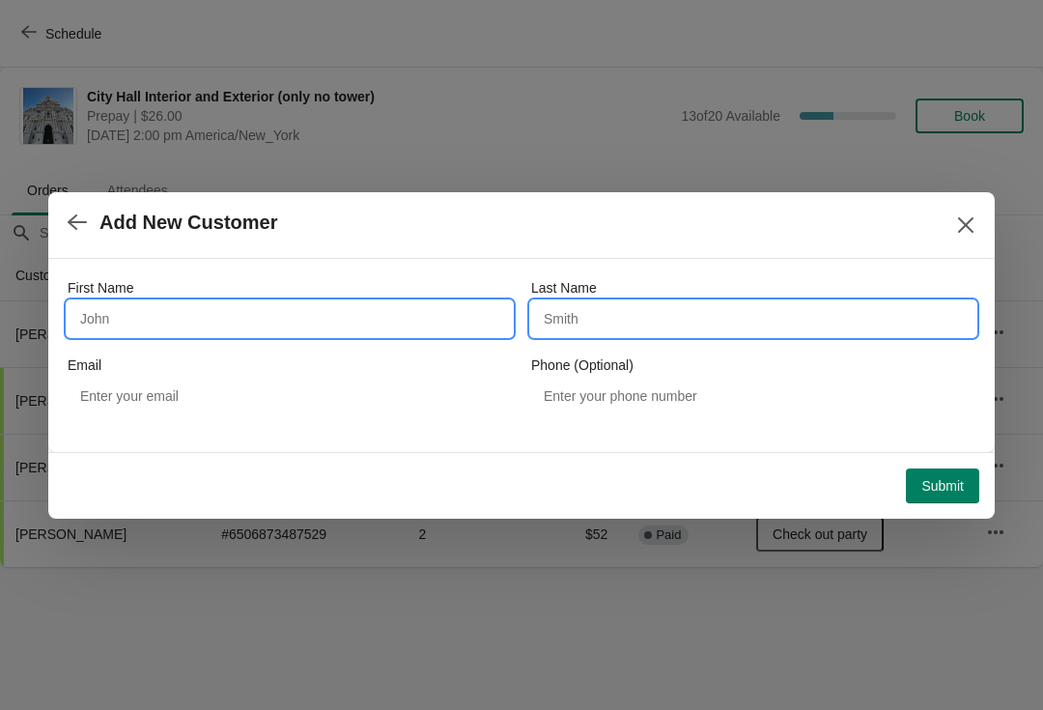
click at [656, 304] on input "Last Name" at bounding box center [753, 318] width 444 height 35
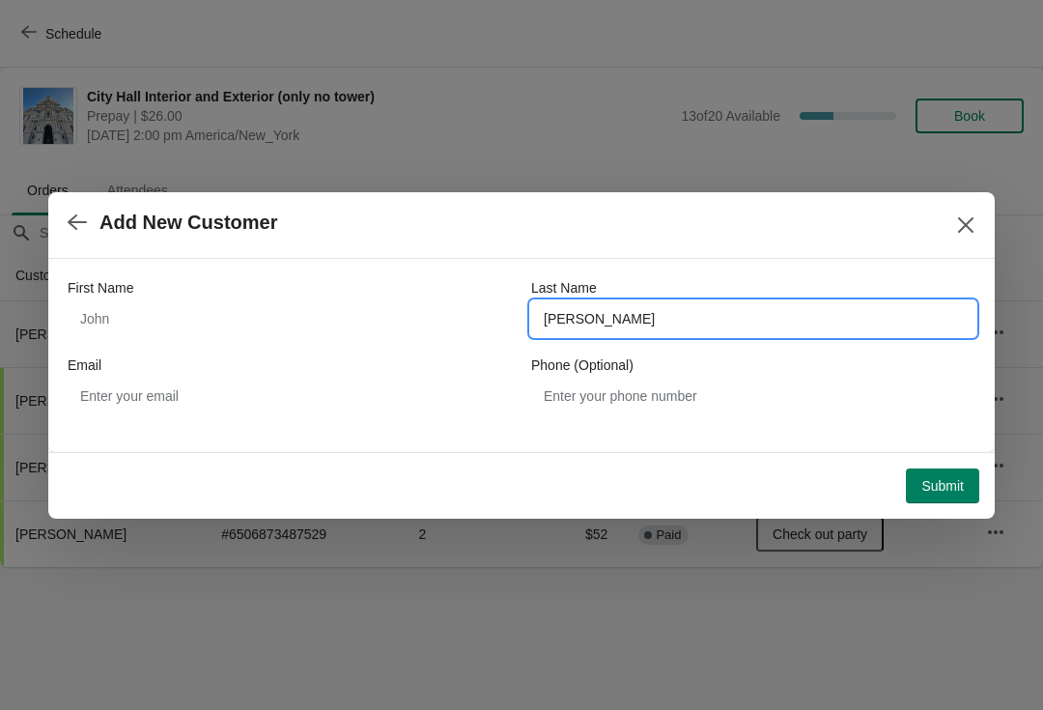
type input "[PERSON_NAME]"
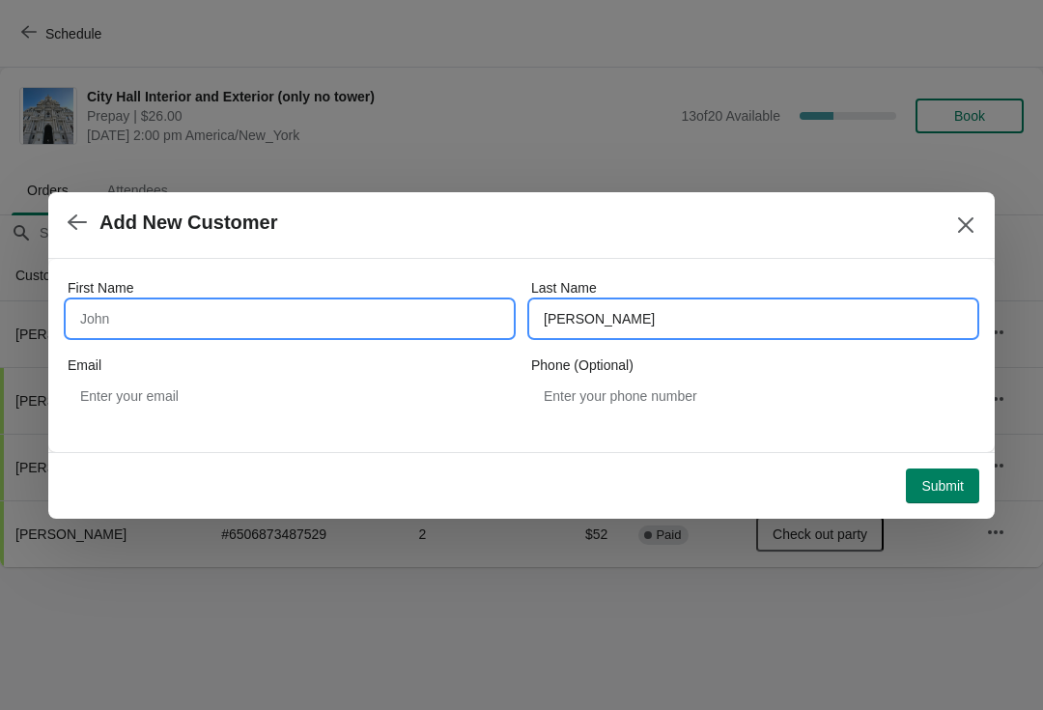
click at [134, 314] on input "First Name" at bounding box center [290, 318] width 444 height 35
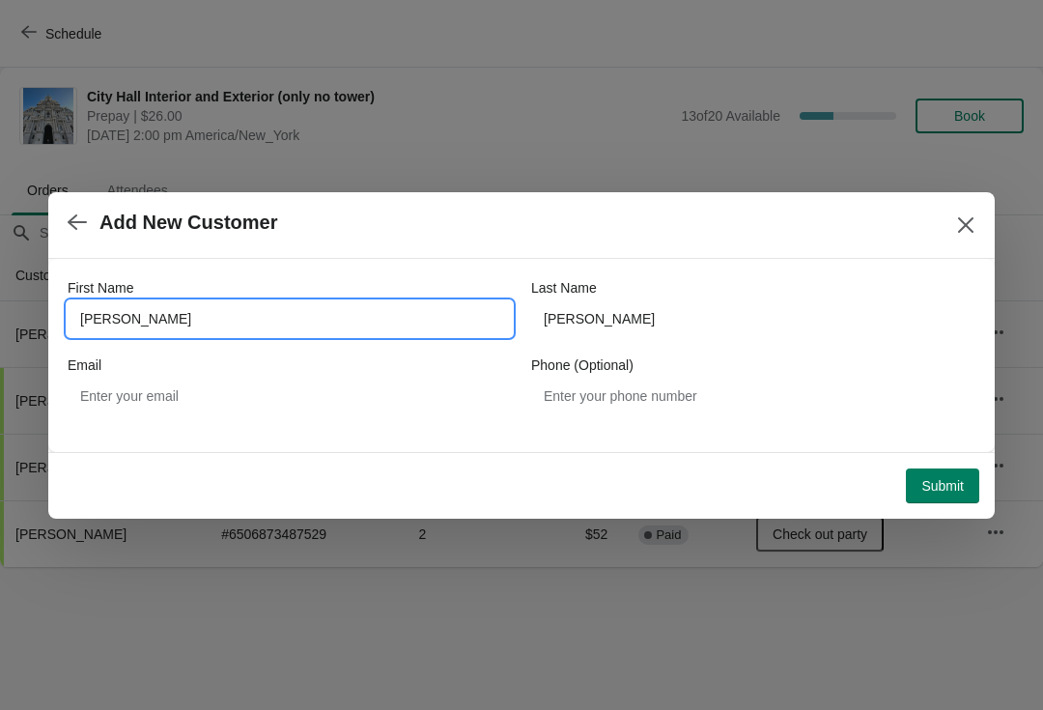
type input "[PERSON_NAME]"
click at [971, 489] on button "Submit" at bounding box center [942, 485] width 73 height 35
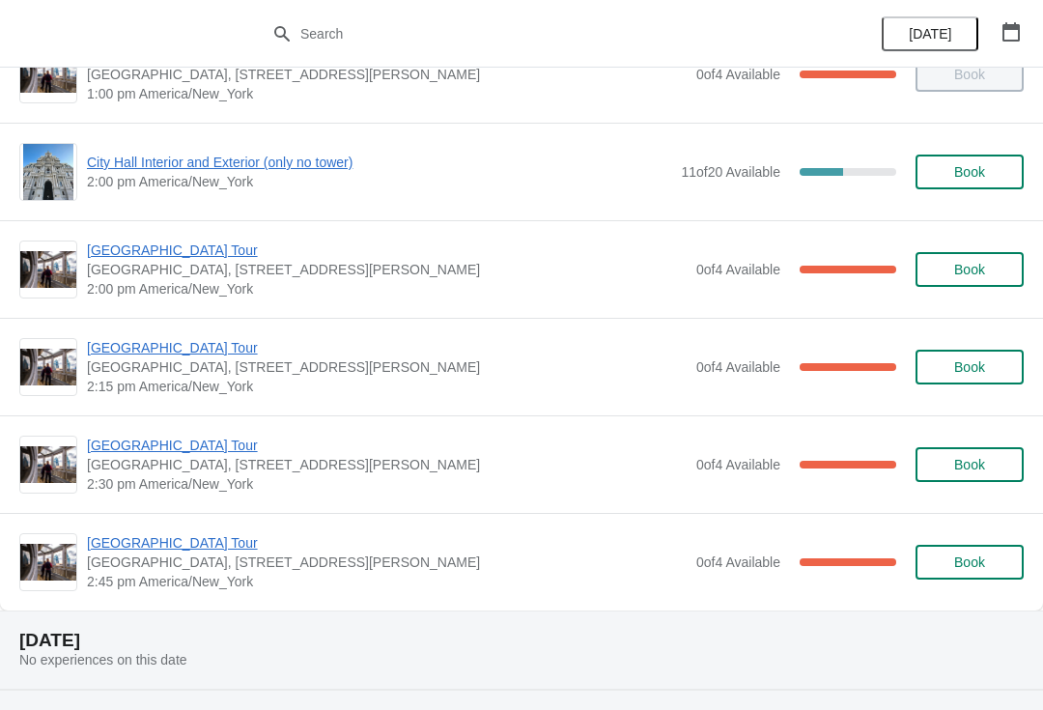
scroll to position [1490, 0]
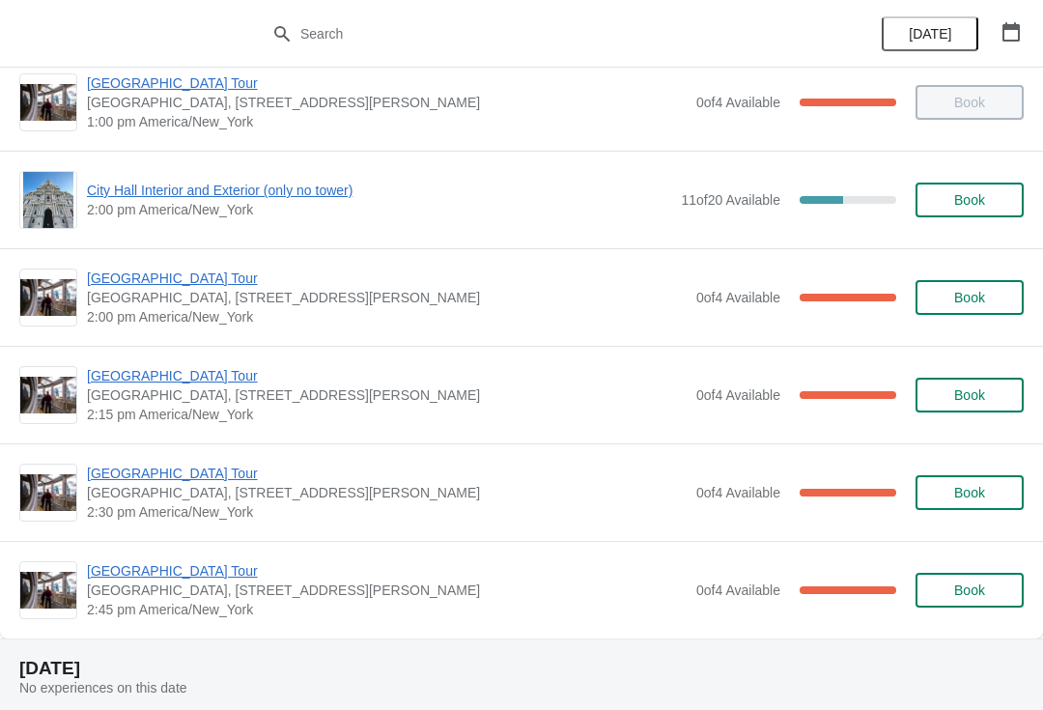
click at [115, 195] on span "City Hall Interior and Exterior (only no tower)" at bounding box center [379, 190] width 584 height 19
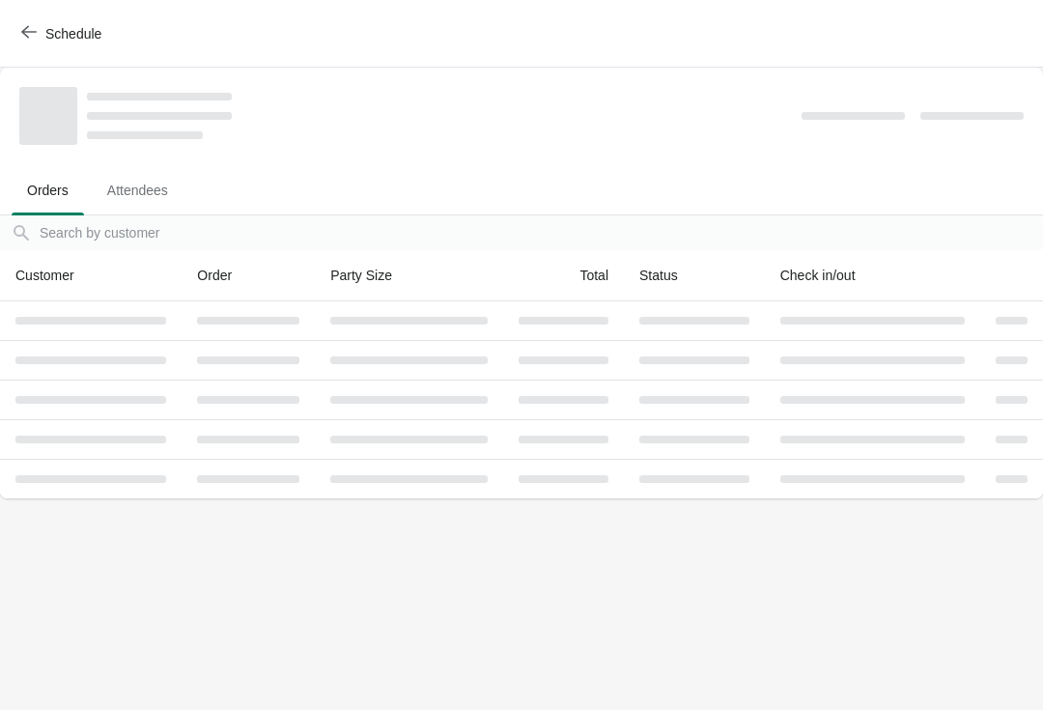
scroll to position [0, 0]
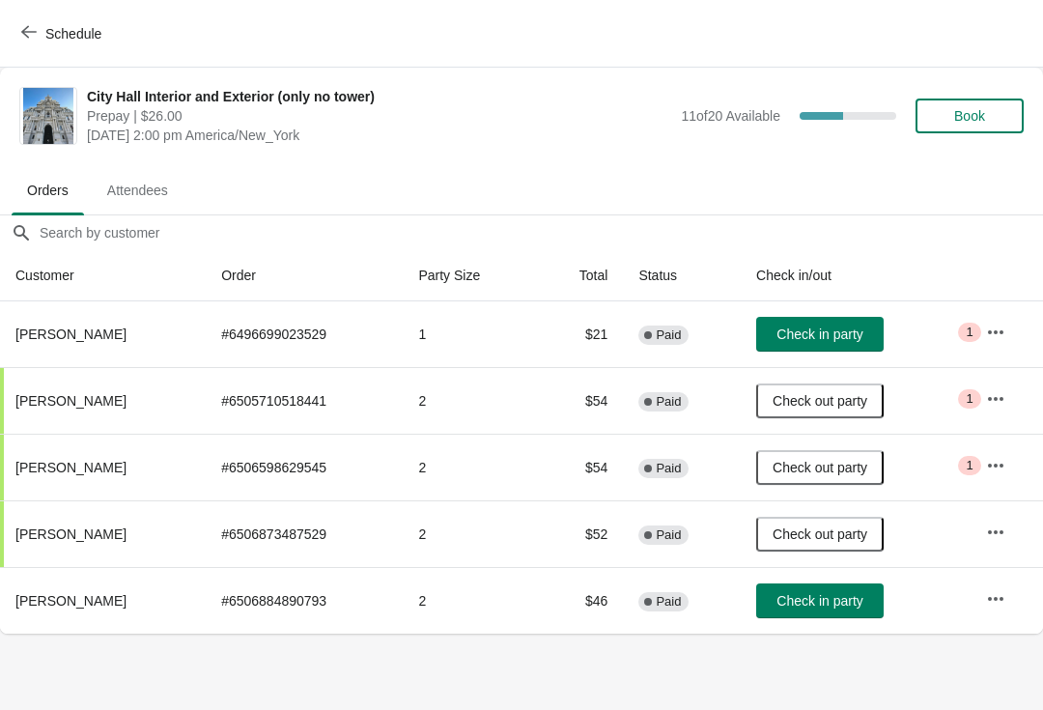
click at [862, 600] on span "Check in party" at bounding box center [819, 600] width 86 height 15
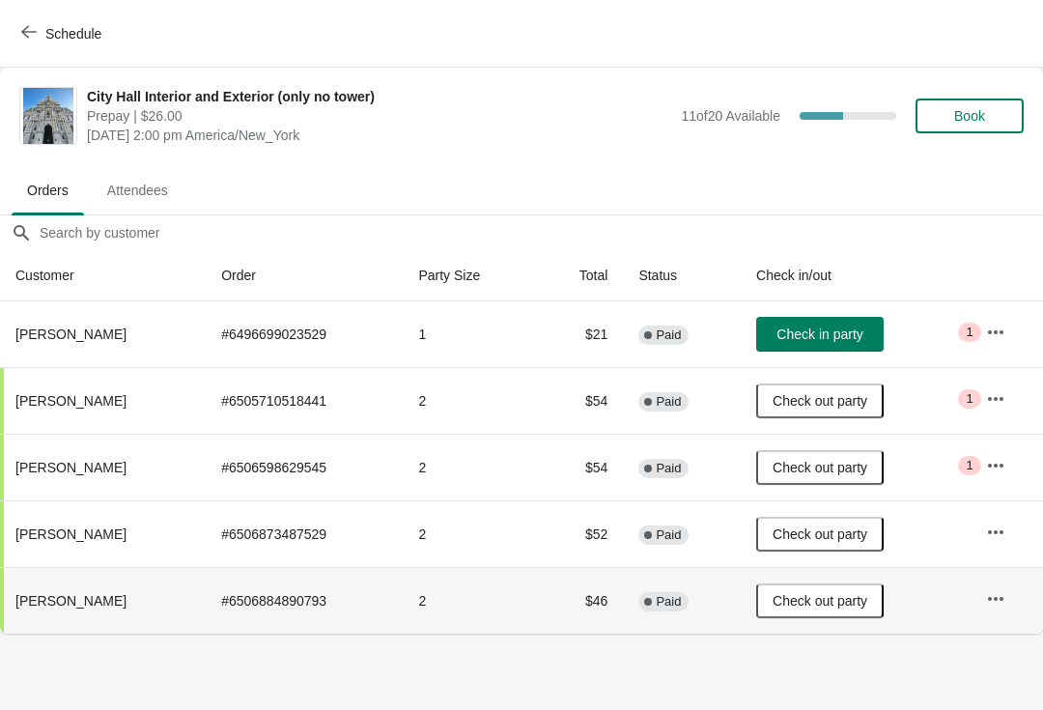
click at [33, 28] on icon "button" at bounding box center [28, 31] width 15 height 15
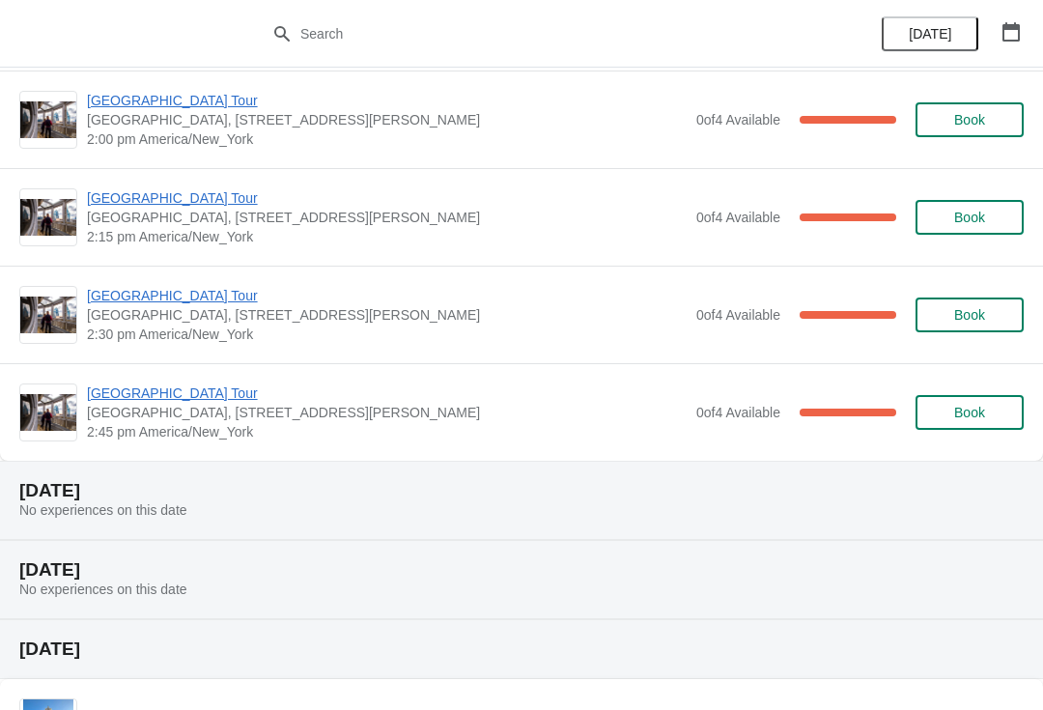
scroll to position [1663, 0]
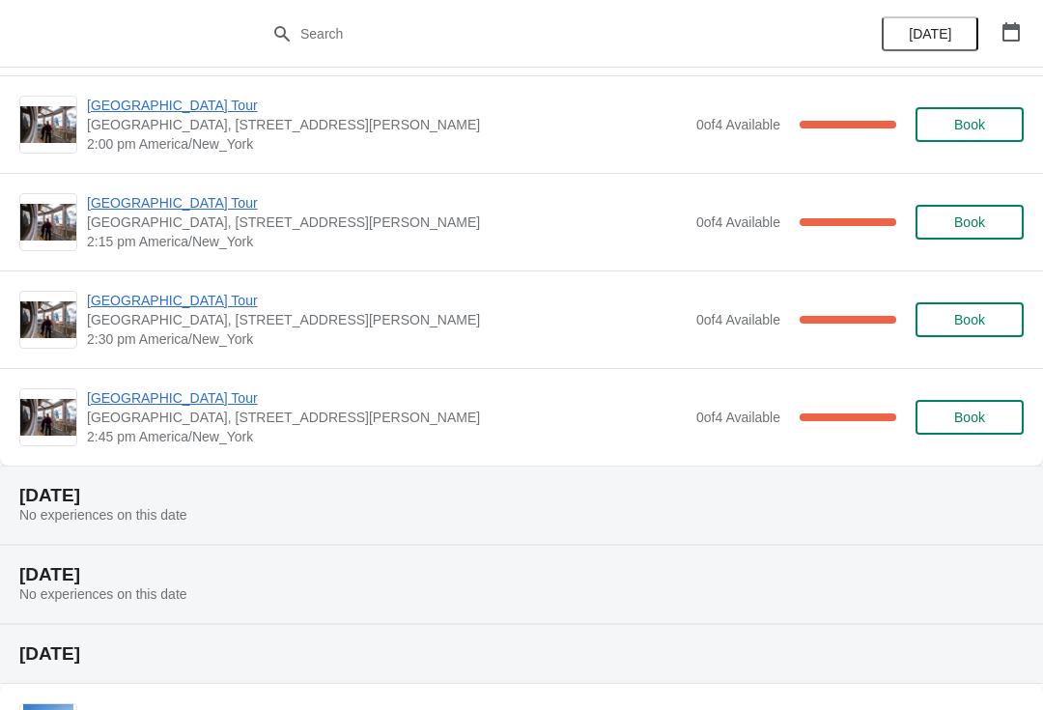
click at [105, 198] on span "[GEOGRAPHIC_DATA] Tour" at bounding box center [387, 202] width 600 height 19
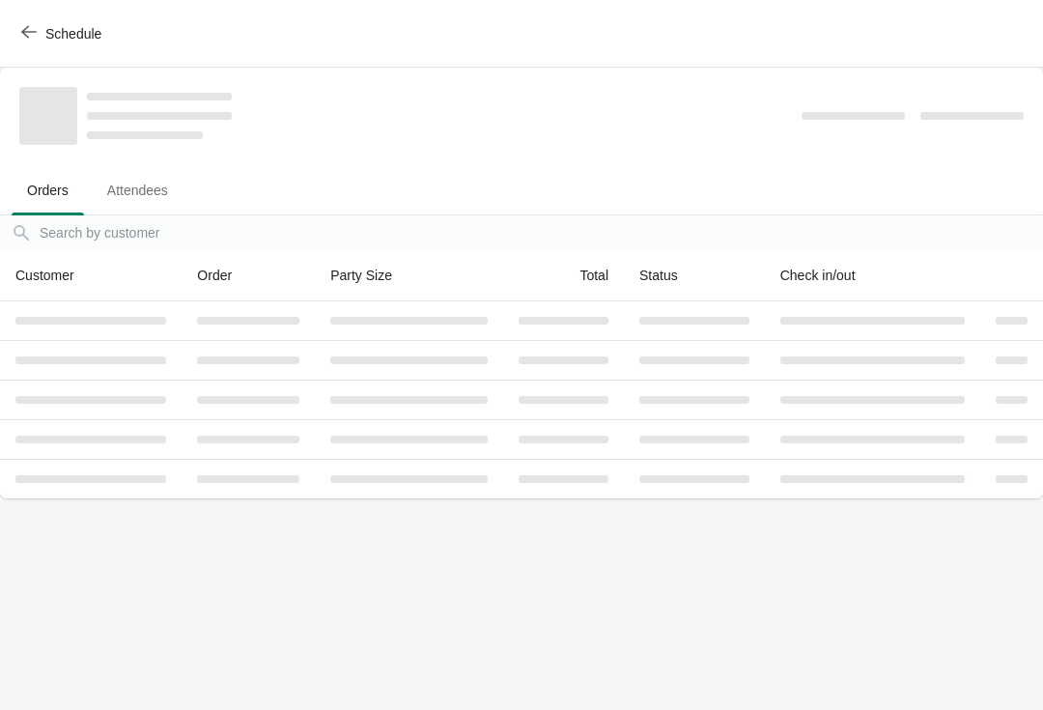
scroll to position [0, 0]
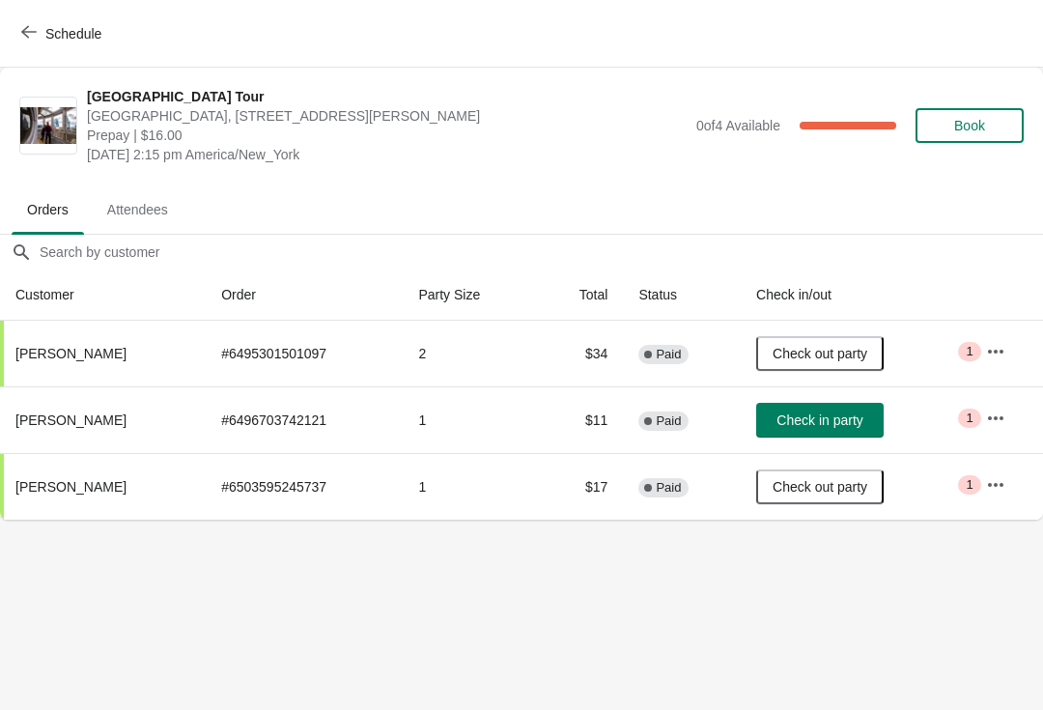
click at [34, 43] on button "Schedule" at bounding box center [63, 33] width 107 height 35
